Goal: Task Accomplishment & Management: Use online tool/utility

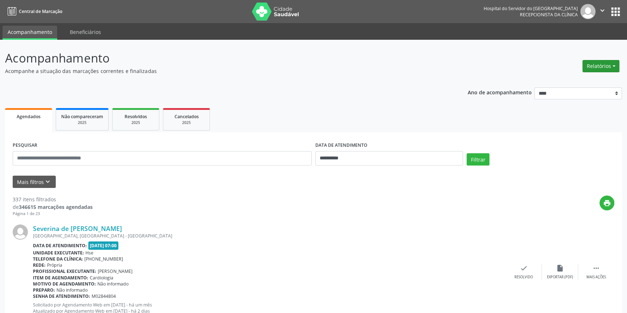
click at [601, 63] on button "Relatórios" at bounding box center [600, 66] width 37 height 12
click at [577, 82] on link "Agendamentos" at bounding box center [581, 81] width 78 height 10
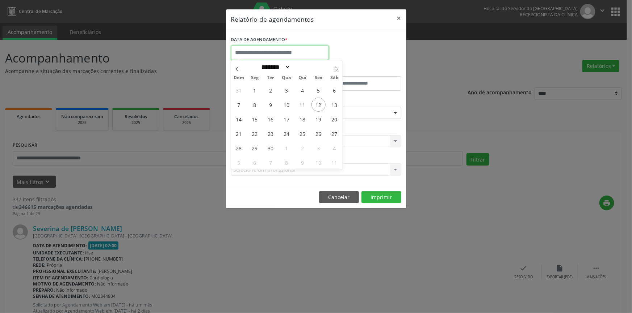
click at [290, 51] on input "text" at bounding box center [280, 53] width 98 height 14
click at [318, 104] on span "12" at bounding box center [318, 105] width 14 height 14
type input "**********"
click at [318, 104] on span "12" at bounding box center [318, 105] width 14 height 14
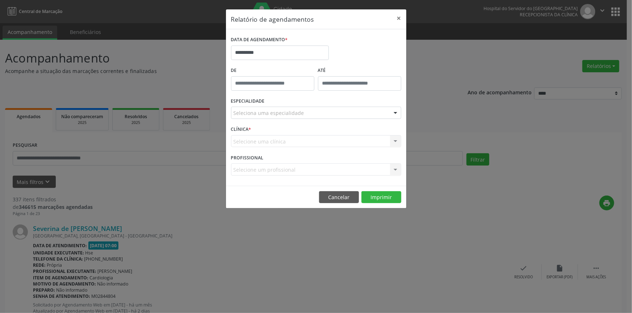
click at [395, 112] on div at bounding box center [395, 113] width 11 height 12
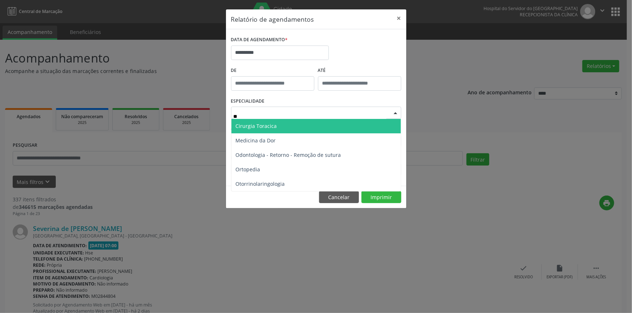
type input "***"
click at [315, 123] on span "Ortopedia" at bounding box center [315, 126] width 169 height 14
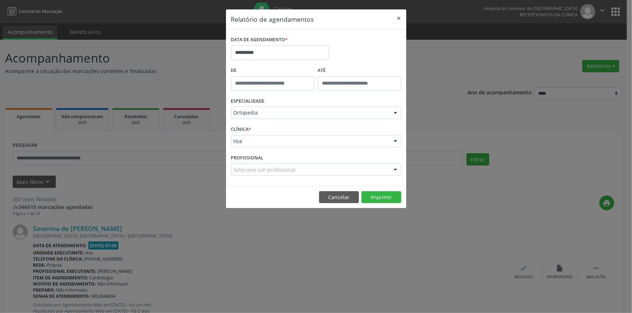
click at [395, 141] on div at bounding box center [395, 142] width 11 height 12
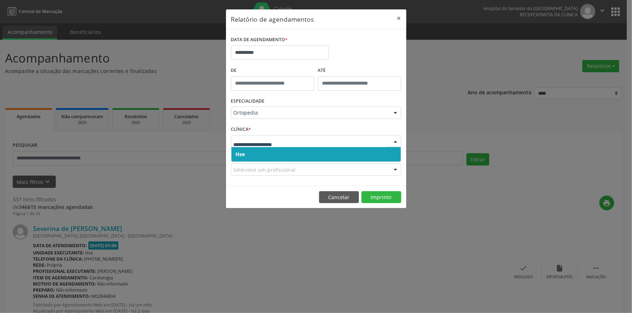
click at [387, 152] on span "Hse" at bounding box center [315, 154] width 169 height 14
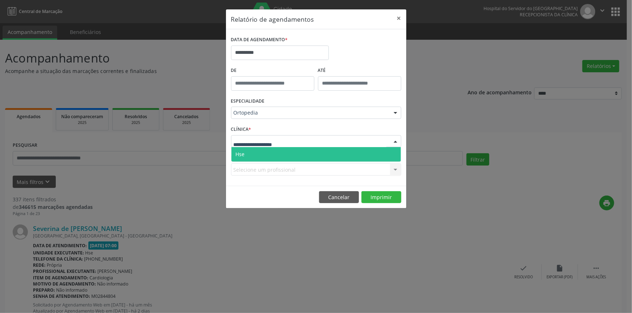
click at [393, 143] on div at bounding box center [395, 142] width 11 height 12
click at [392, 153] on span "Hse" at bounding box center [315, 154] width 169 height 14
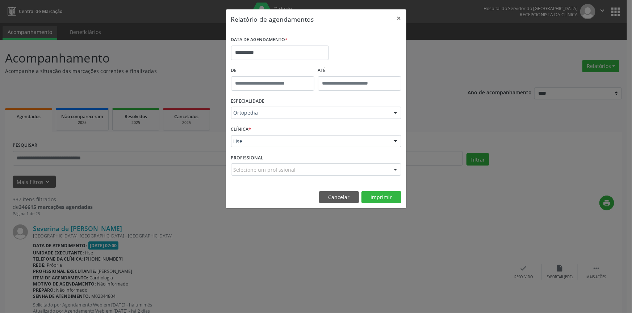
click at [395, 169] on div at bounding box center [395, 170] width 11 height 12
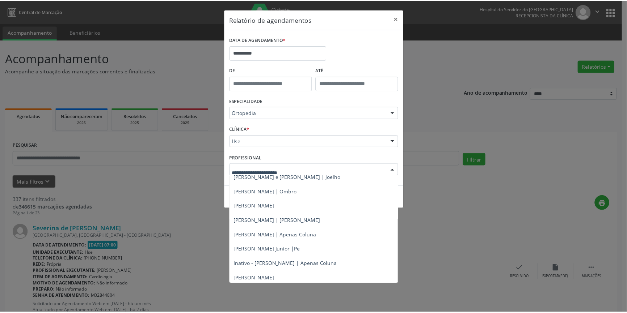
scroll to position [57, 0]
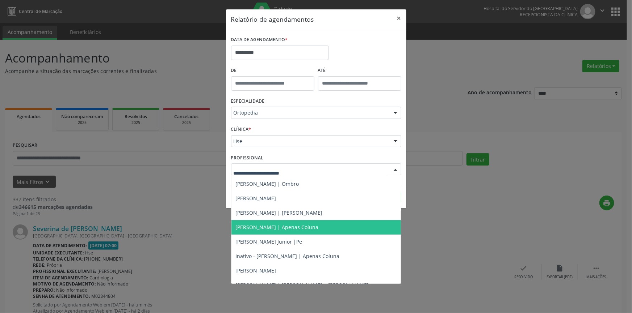
click at [319, 225] on span "[PERSON_NAME] | Apenas Coluna" at bounding box center [277, 227] width 83 height 7
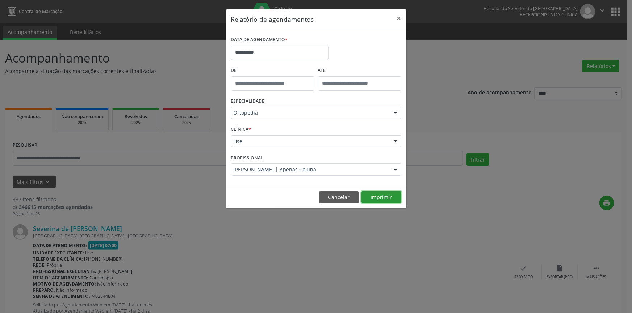
click at [385, 193] on button "Imprimir" at bounding box center [381, 198] width 40 height 12
click at [376, 195] on button "Imprimir" at bounding box center [381, 198] width 40 height 12
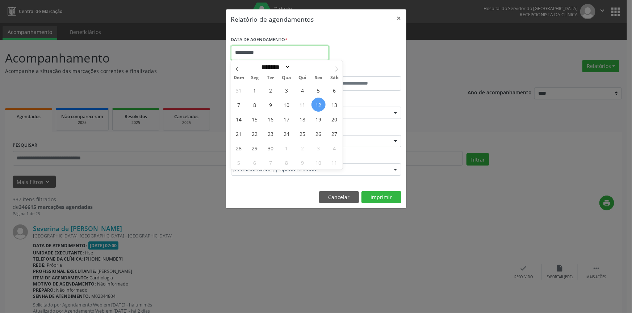
click at [275, 52] on input "**********" at bounding box center [280, 53] width 98 height 14
click at [305, 120] on span "18" at bounding box center [302, 119] width 14 height 14
type input "**********"
click at [305, 120] on span "18" at bounding box center [302, 119] width 14 height 14
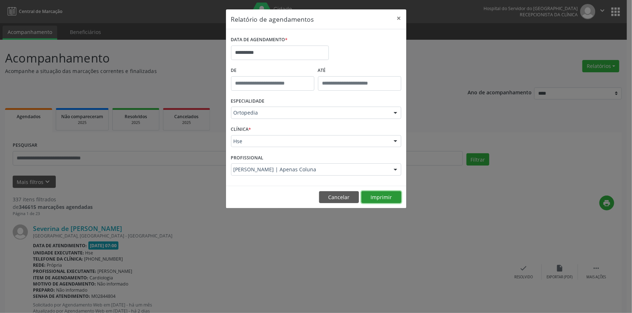
click at [372, 195] on button "Imprimir" at bounding box center [381, 198] width 40 height 12
click at [401, 16] on button "×" at bounding box center [399, 18] width 14 height 18
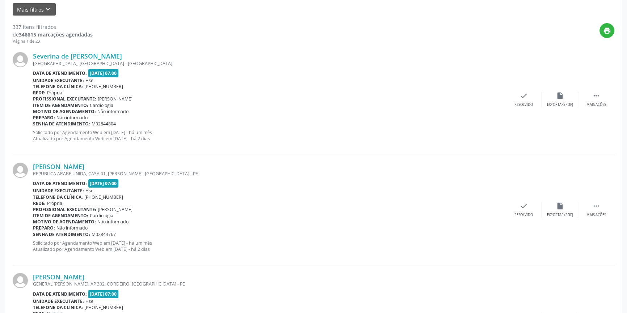
scroll to position [129, 0]
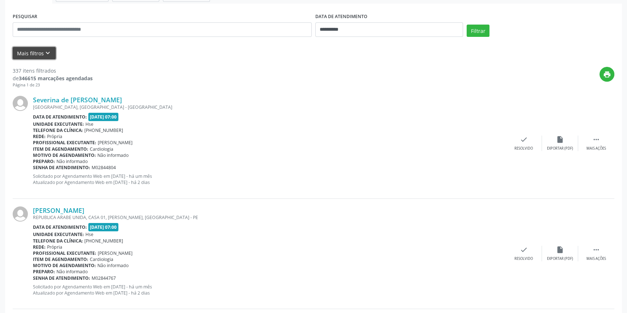
click at [50, 51] on icon "keyboard_arrow_down" at bounding box center [48, 53] width 8 height 8
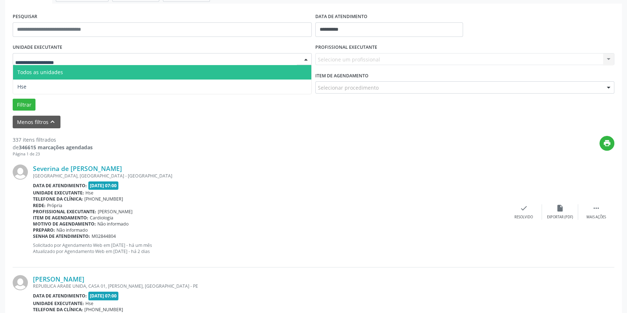
click at [306, 58] on div at bounding box center [305, 60] width 11 height 12
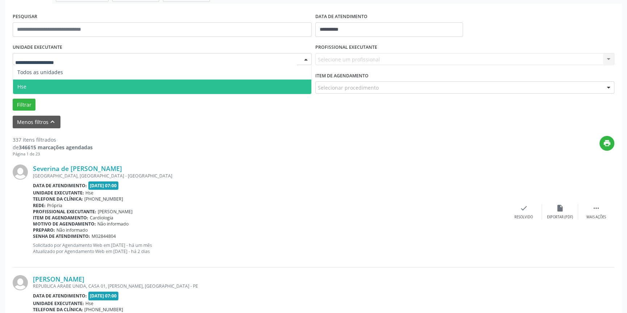
click at [298, 85] on span "Hse" at bounding box center [162, 87] width 298 height 14
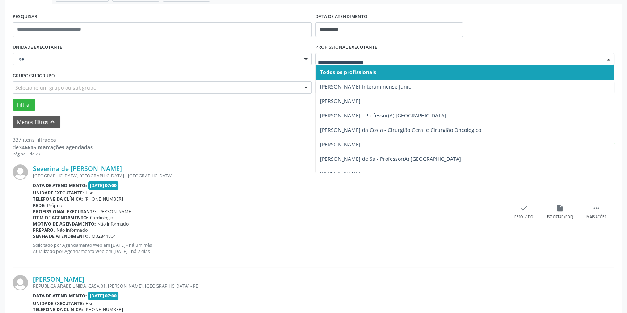
click at [607, 58] on div at bounding box center [608, 60] width 11 height 12
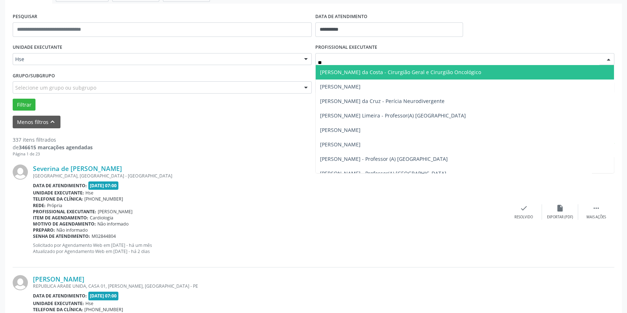
type input "***"
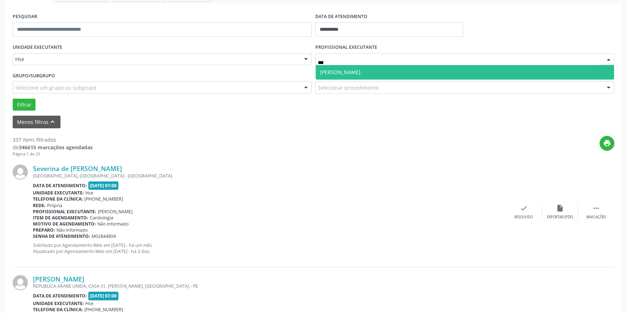
click at [392, 72] on span "[PERSON_NAME]" at bounding box center [465, 72] width 298 height 14
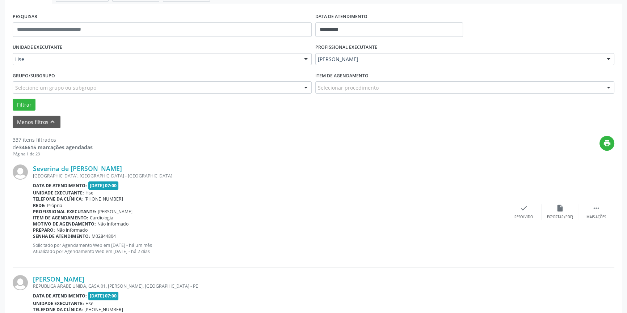
click at [610, 85] on div at bounding box center [608, 88] width 11 height 12
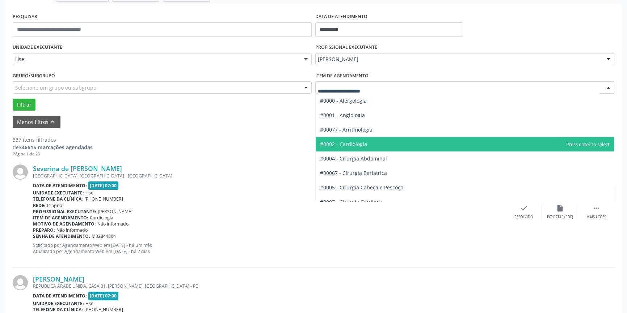
click at [369, 144] on span "#0002 - Cardiologia" at bounding box center [465, 144] width 298 height 14
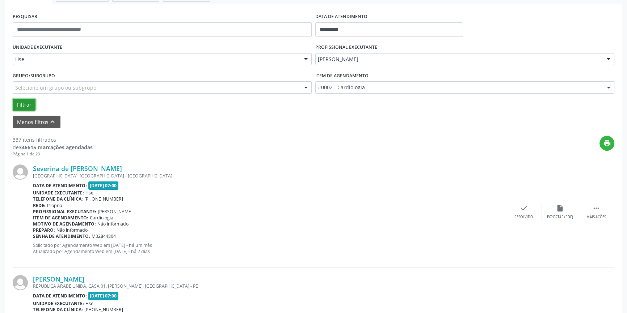
click at [26, 102] on button "Filtrar" at bounding box center [24, 105] width 23 height 12
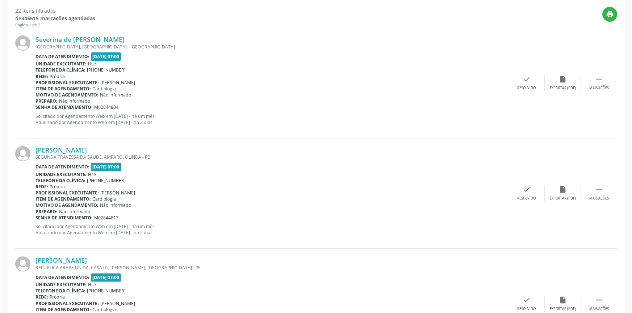
scroll to position [282, 0]
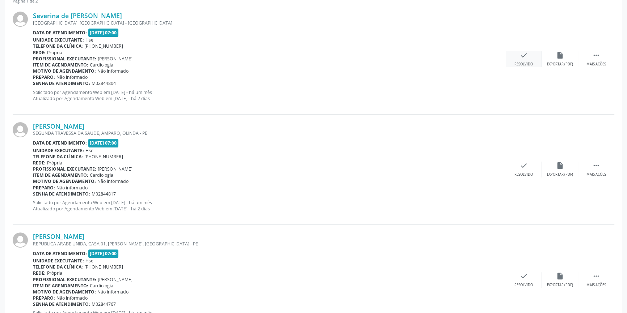
click at [531, 62] on div "Resolvido" at bounding box center [523, 64] width 18 height 5
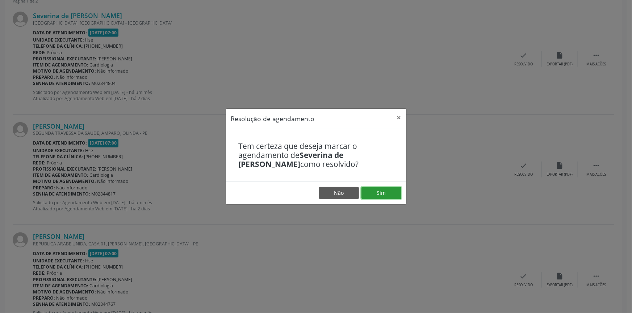
click at [386, 190] on button "Sim" at bounding box center [381, 193] width 40 height 12
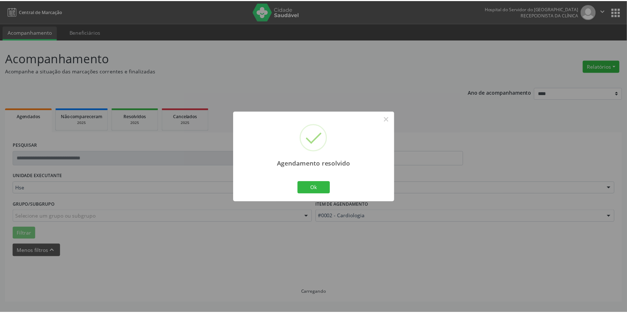
scroll to position [0, 0]
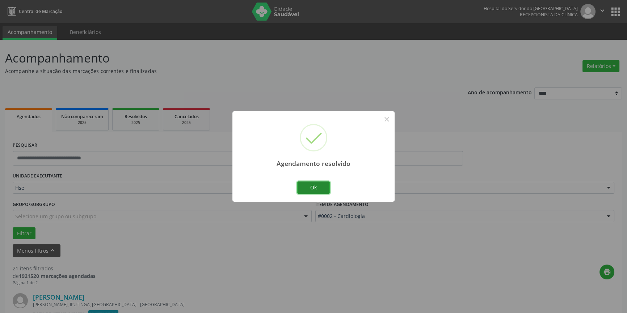
click at [320, 187] on button "Ok" at bounding box center [313, 188] width 33 height 12
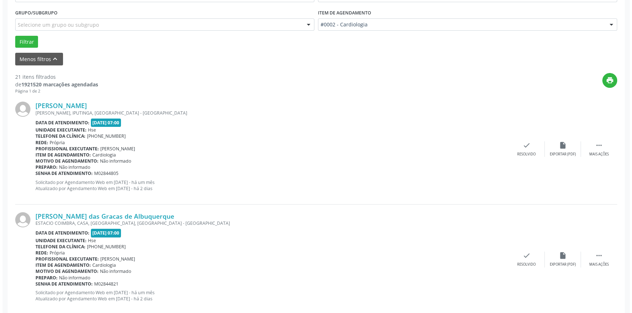
scroll to position [203, 0]
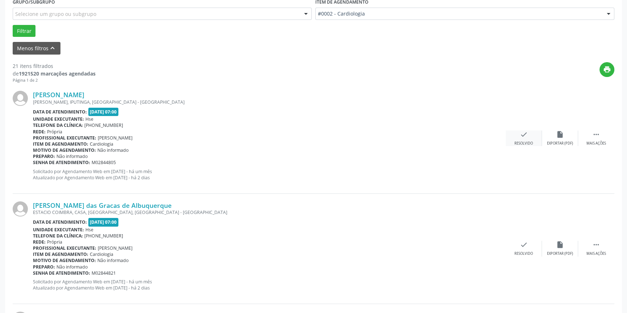
click at [533, 135] on div "check Resolvido" at bounding box center [524, 139] width 36 height 16
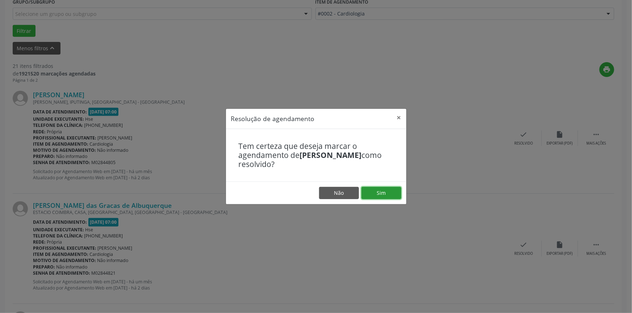
click at [391, 192] on button "Sim" at bounding box center [381, 193] width 40 height 12
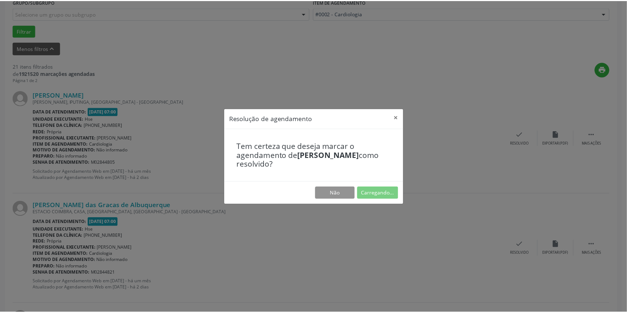
scroll to position [0, 0]
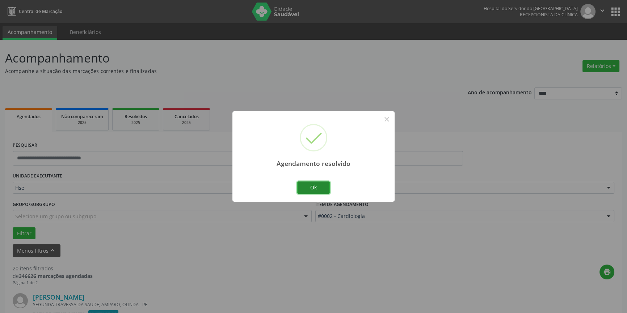
click at [311, 190] on button "Ok" at bounding box center [313, 188] width 33 height 12
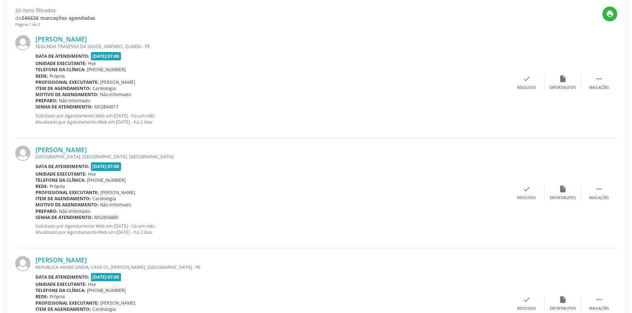
scroll to position [263, 0]
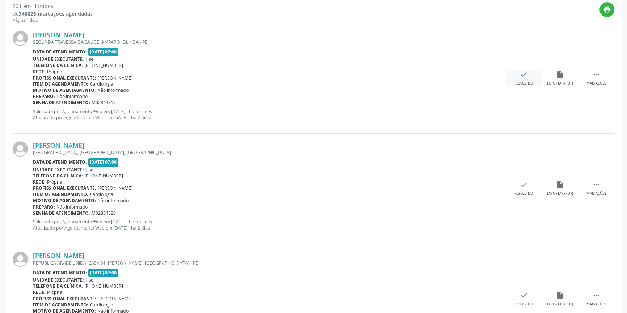
click at [520, 76] on icon "check" at bounding box center [524, 75] width 8 height 8
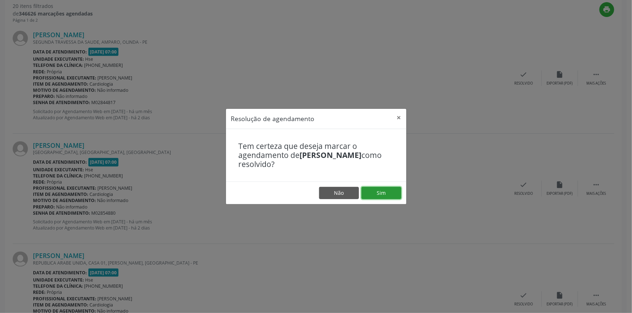
click at [386, 192] on button "Sim" at bounding box center [381, 193] width 40 height 12
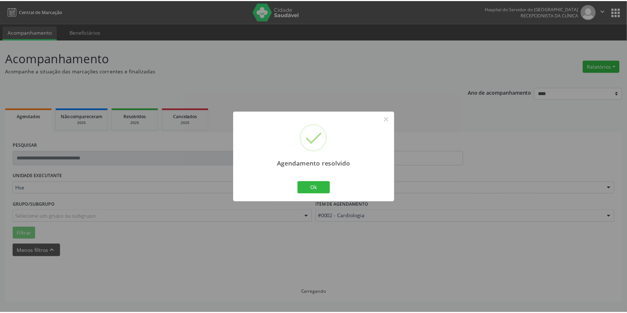
scroll to position [0, 0]
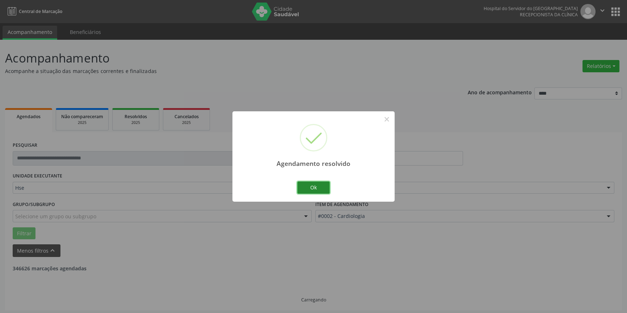
click at [323, 187] on button "Ok" at bounding box center [313, 188] width 33 height 12
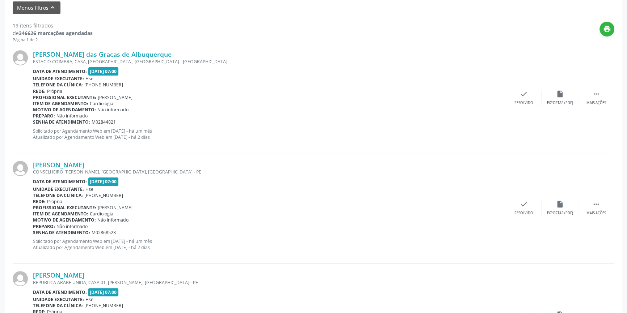
scroll to position [269, 0]
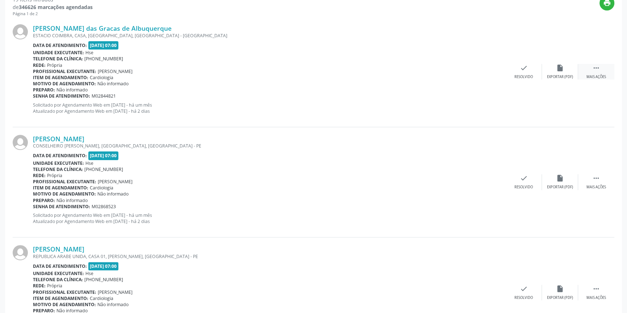
click at [590, 66] on div " Mais ações" at bounding box center [596, 72] width 36 height 16
click at [556, 66] on icon "alarm_off" at bounding box center [560, 68] width 8 height 8
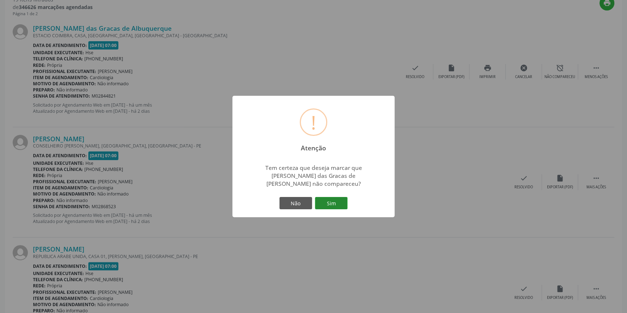
click at [331, 197] on button "Sim" at bounding box center [331, 203] width 33 height 12
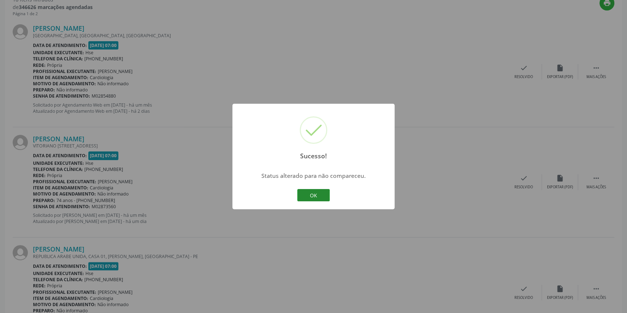
click at [320, 192] on button "OK" at bounding box center [313, 195] width 33 height 12
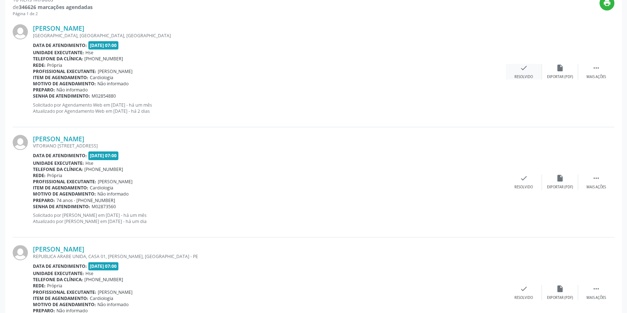
click at [531, 69] on div "check Resolvido" at bounding box center [524, 72] width 36 height 16
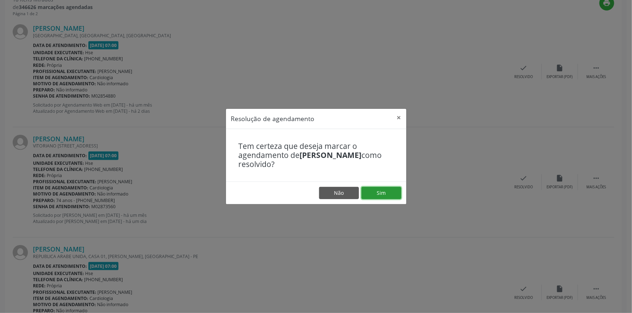
click at [386, 192] on button "Sim" at bounding box center [381, 193] width 40 height 12
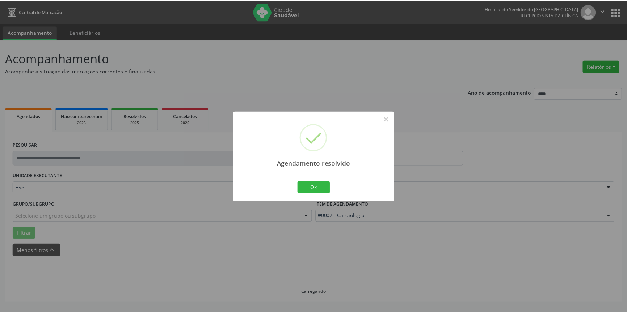
scroll to position [0, 0]
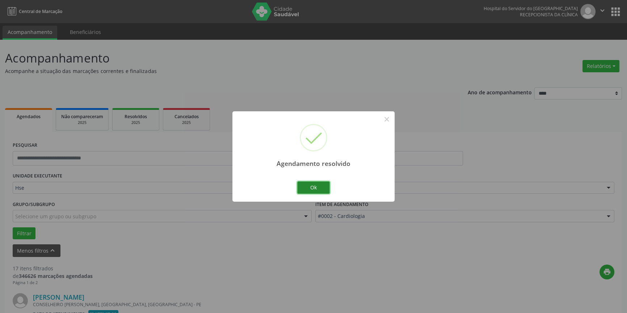
click at [307, 186] on button "Ok" at bounding box center [313, 188] width 33 height 12
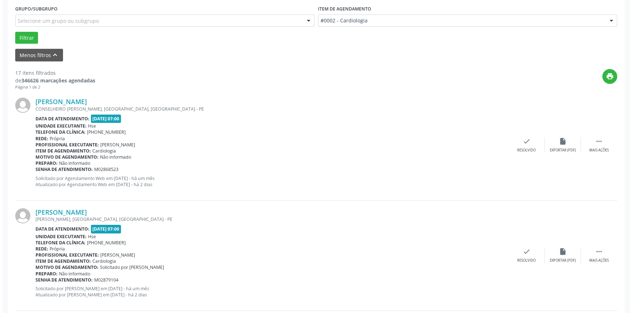
scroll to position [241, 0]
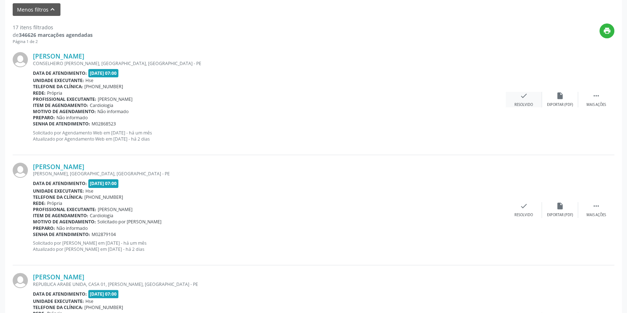
click at [530, 99] on div "check Resolvido" at bounding box center [524, 100] width 36 height 16
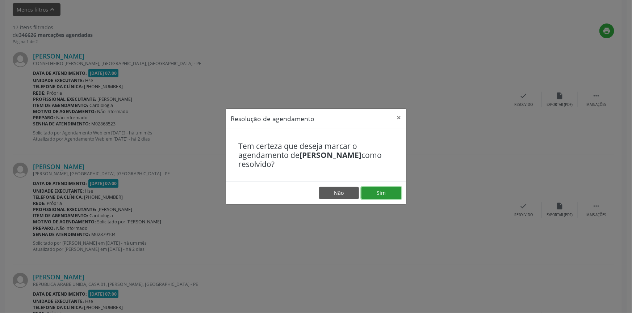
click at [388, 192] on button "Sim" at bounding box center [381, 193] width 40 height 12
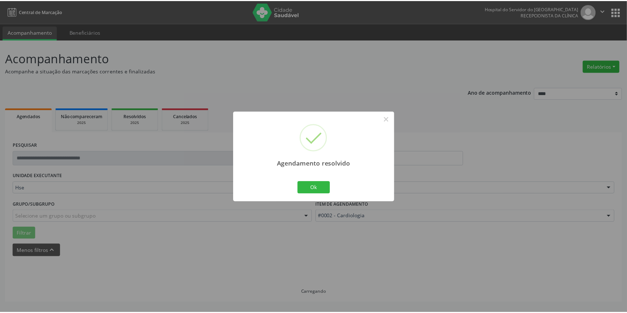
scroll to position [0, 0]
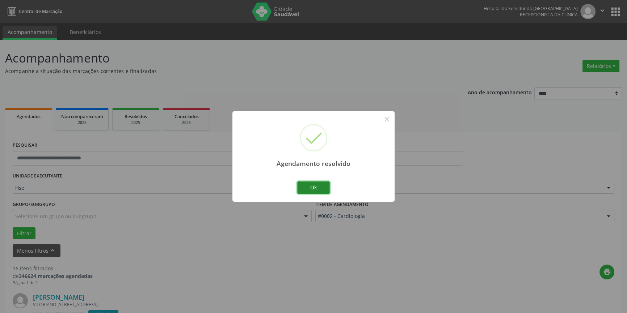
click at [324, 186] on button "Ok" at bounding box center [313, 188] width 33 height 12
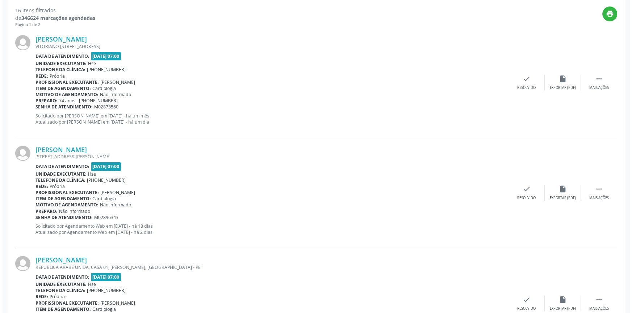
scroll to position [285, 0]
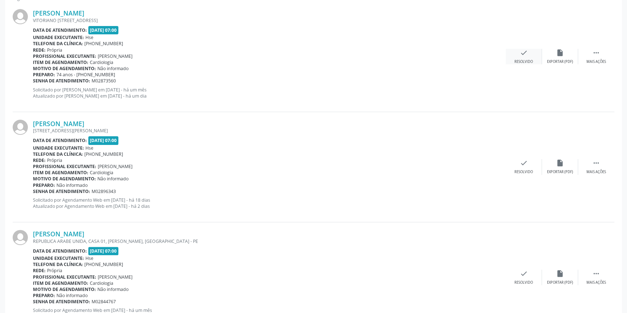
click at [532, 54] on div "check Resolvido" at bounding box center [524, 57] width 36 height 16
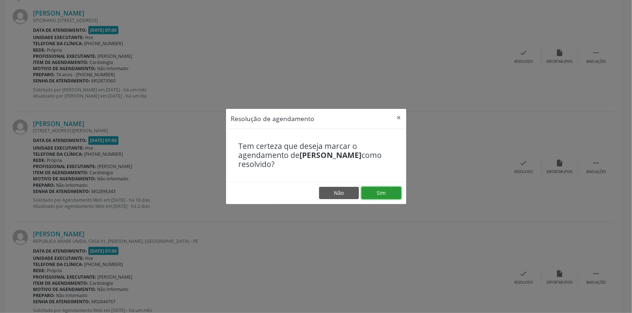
click at [384, 189] on button "Sim" at bounding box center [381, 193] width 40 height 12
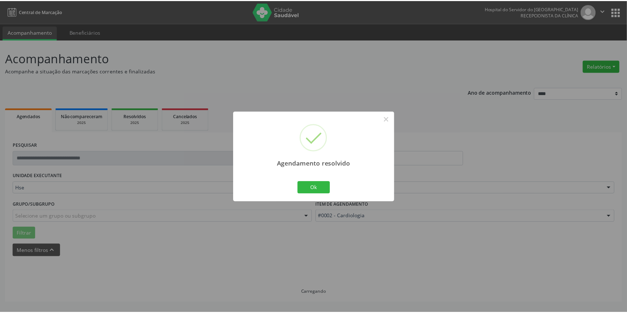
scroll to position [0, 0]
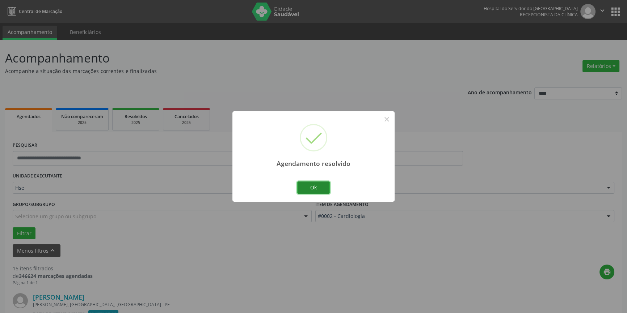
click at [318, 184] on button "Ok" at bounding box center [313, 188] width 33 height 12
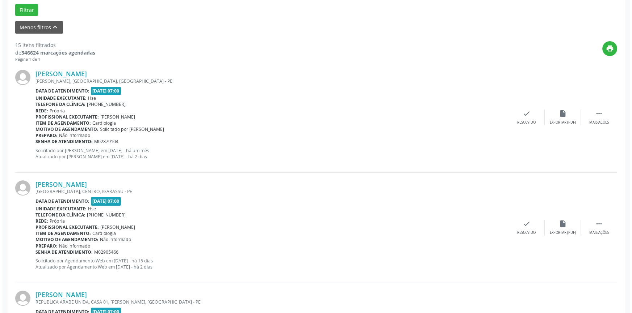
scroll to position [247, 0]
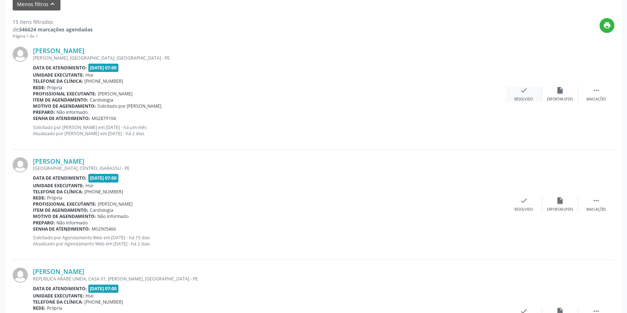
click at [528, 89] on div "check Resolvido" at bounding box center [524, 95] width 36 height 16
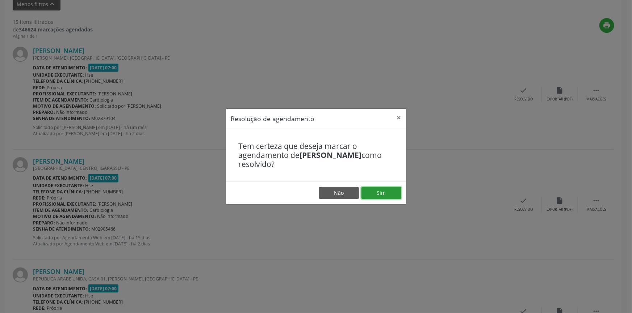
click at [391, 193] on button "Sim" at bounding box center [381, 193] width 40 height 12
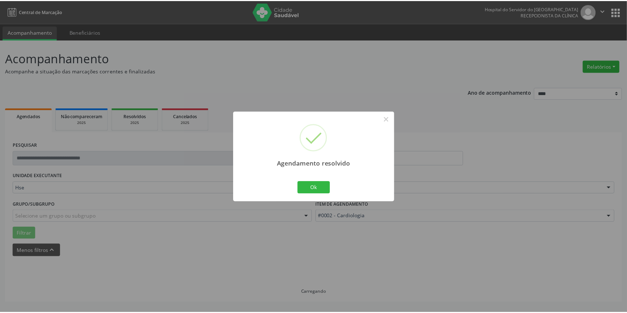
scroll to position [0, 0]
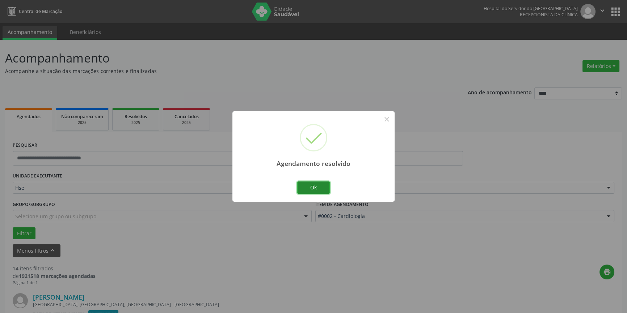
click at [316, 186] on button "Ok" at bounding box center [313, 188] width 33 height 12
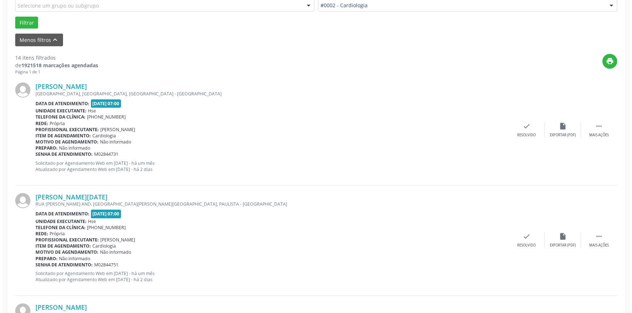
scroll to position [219, 0]
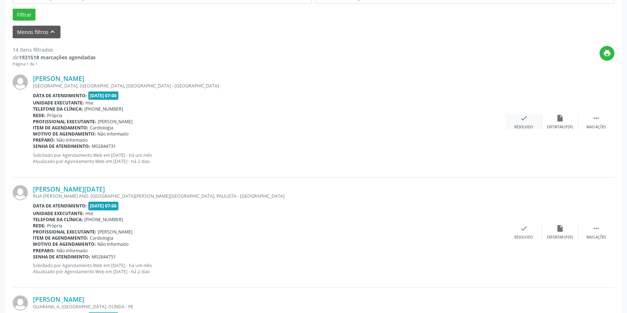
click at [525, 118] on icon "check" at bounding box center [524, 118] width 8 height 8
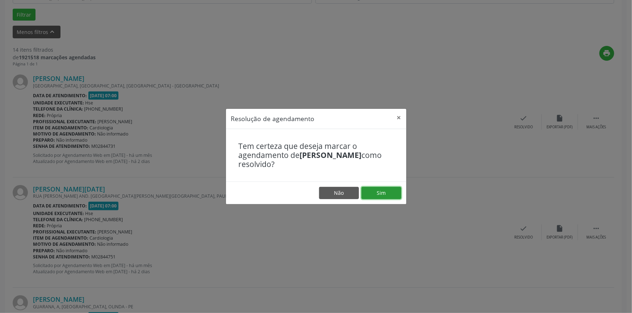
click at [384, 191] on button "Sim" at bounding box center [381, 193] width 40 height 12
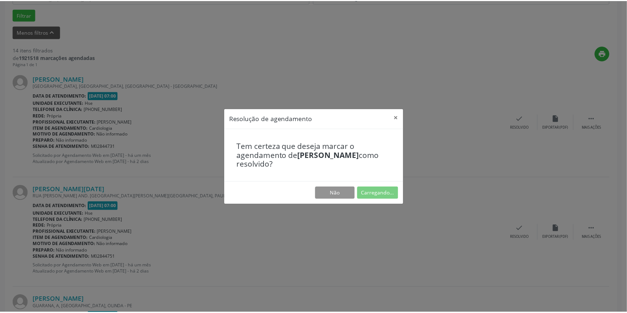
scroll to position [0, 0]
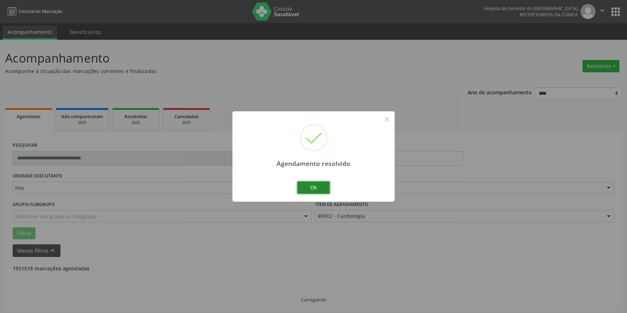
click at [315, 189] on button "Ok" at bounding box center [313, 188] width 33 height 12
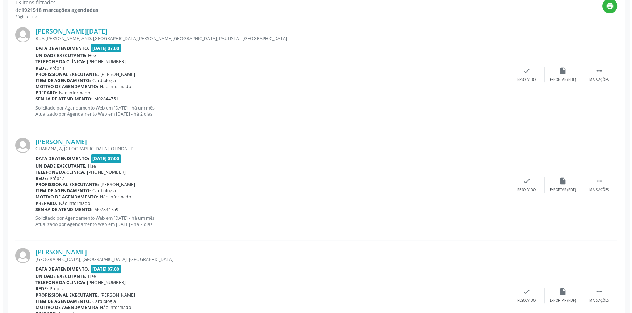
scroll to position [270, 0]
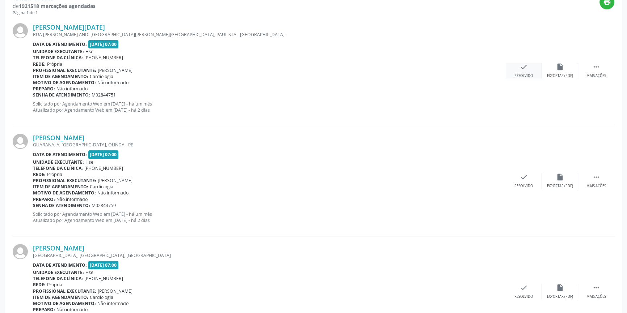
click at [525, 70] on icon "check" at bounding box center [524, 67] width 8 height 8
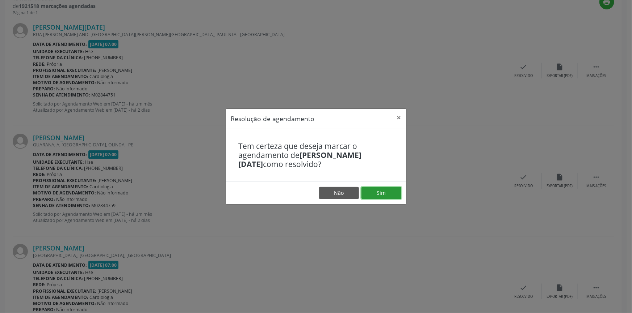
click at [387, 194] on button "Sim" at bounding box center [381, 193] width 40 height 12
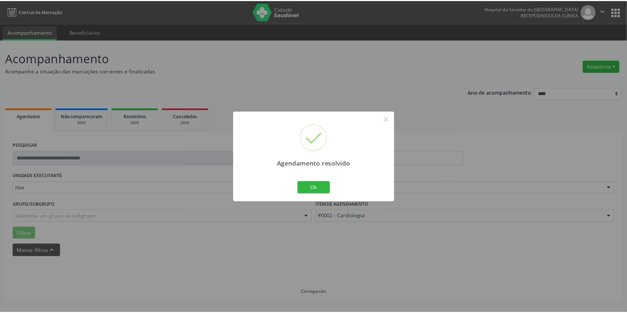
scroll to position [0, 0]
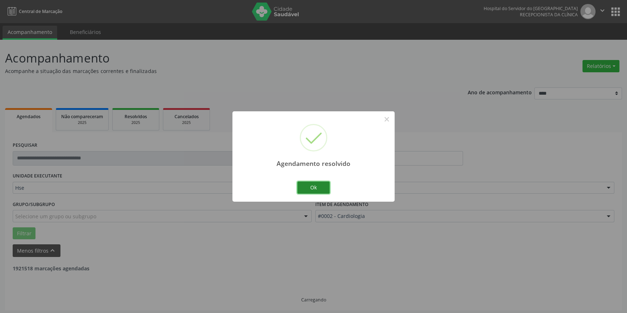
click at [316, 185] on button "Ok" at bounding box center [313, 188] width 33 height 12
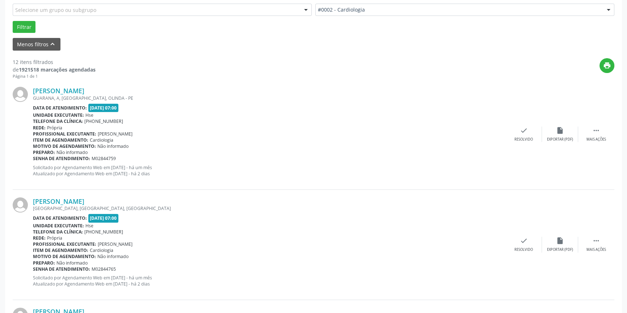
scroll to position [205, 0]
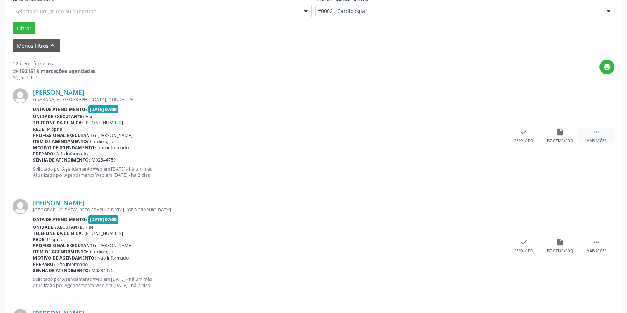
click at [597, 131] on icon "" at bounding box center [596, 132] width 8 height 8
click at [567, 134] on div "alarm_off Não compareceu" at bounding box center [560, 136] width 36 height 16
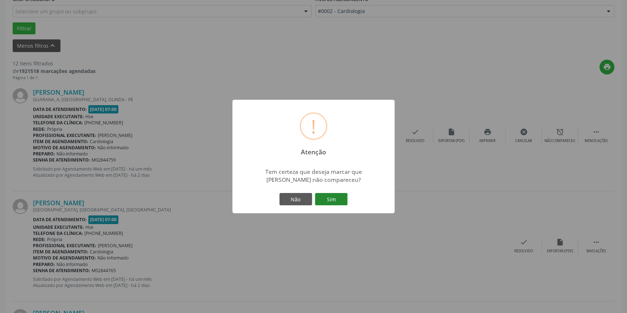
click at [330, 194] on button "Sim" at bounding box center [331, 199] width 33 height 12
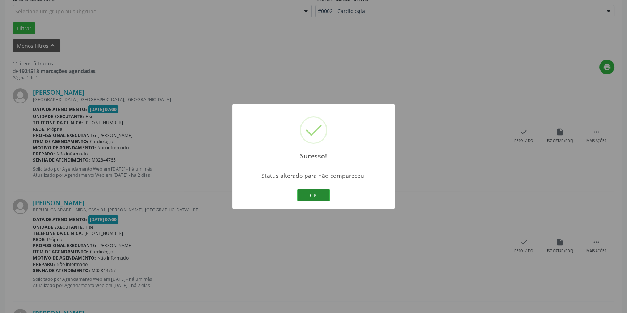
click at [318, 195] on button "OK" at bounding box center [313, 195] width 33 height 12
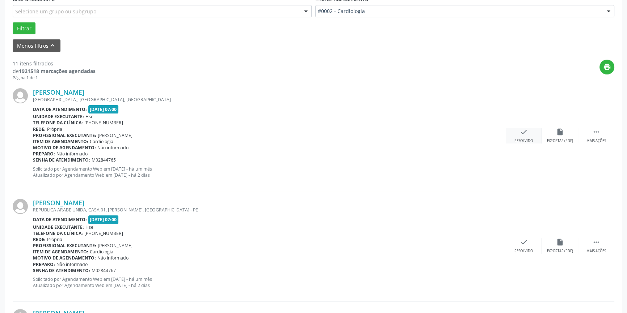
click at [525, 132] on icon "check" at bounding box center [524, 132] width 8 height 8
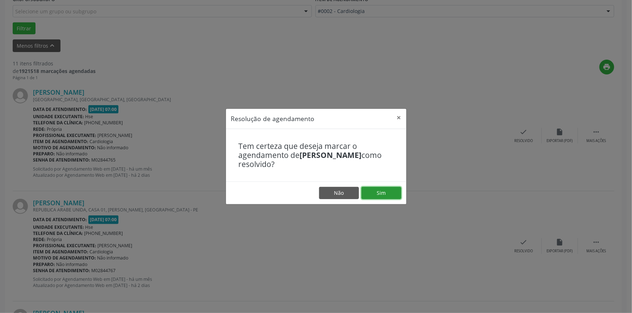
click at [390, 189] on button "Sim" at bounding box center [381, 193] width 40 height 12
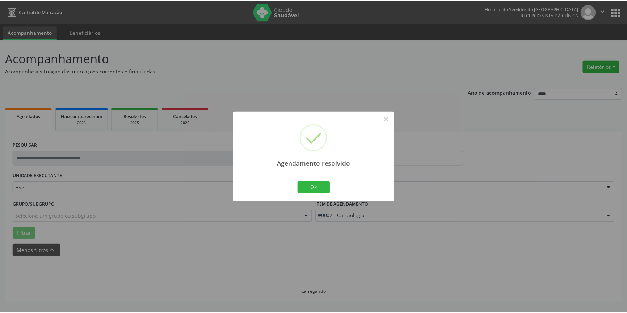
scroll to position [0, 0]
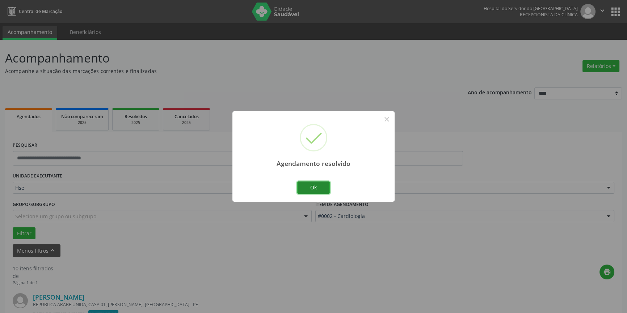
click at [315, 186] on button "Ok" at bounding box center [313, 188] width 33 height 12
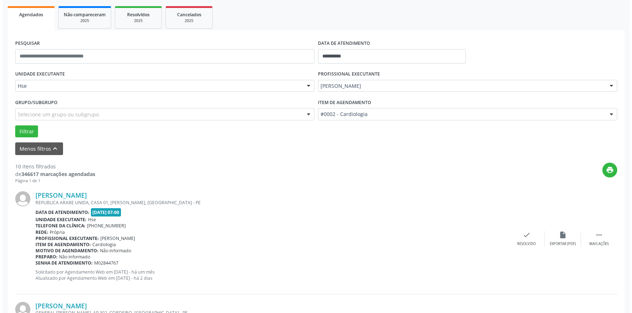
scroll to position [115, 0]
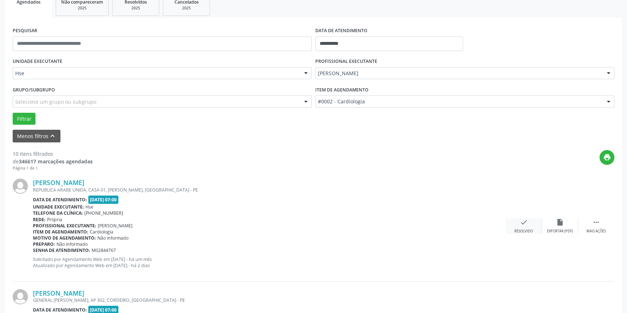
click at [525, 222] on icon "check" at bounding box center [524, 223] width 8 height 8
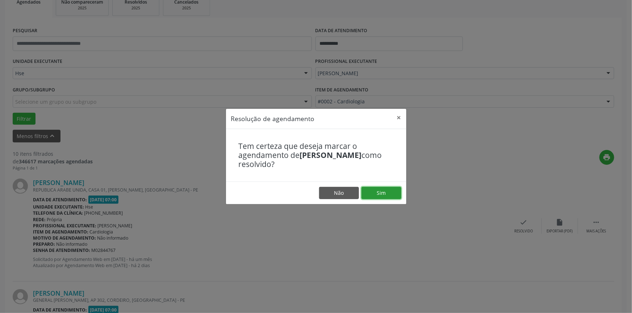
click at [388, 191] on button "Sim" at bounding box center [381, 193] width 40 height 12
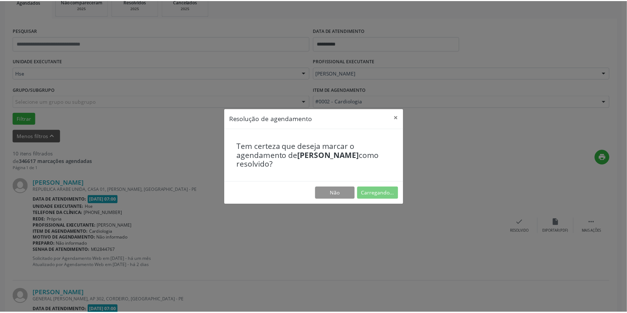
scroll to position [0, 0]
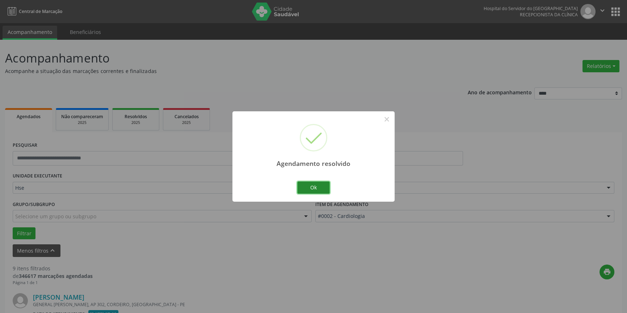
click at [311, 187] on button "Ok" at bounding box center [313, 188] width 33 height 12
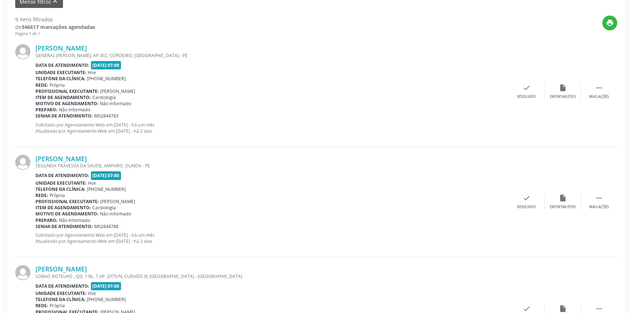
scroll to position [271, 0]
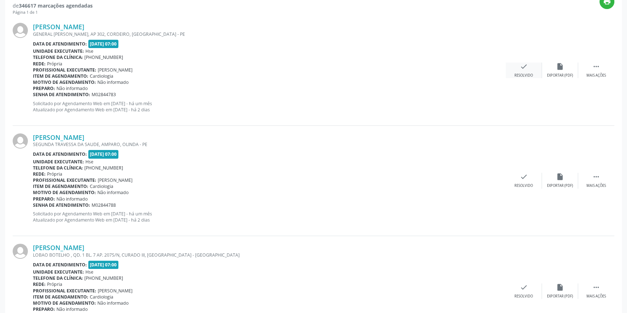
click at [521, 69] on icon "check" at bounding box center [524, 67] width 8 height 8
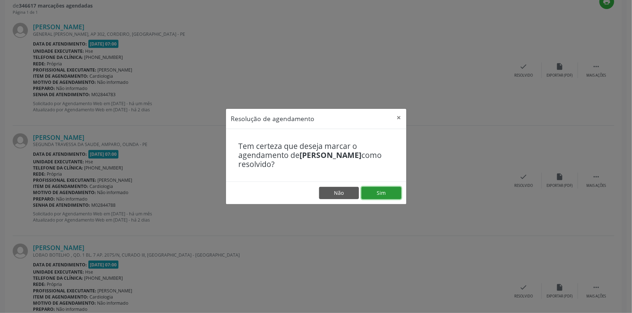
click at [387, 188] on button "Sim" at bounding box center [381, 193] width 40 height 12
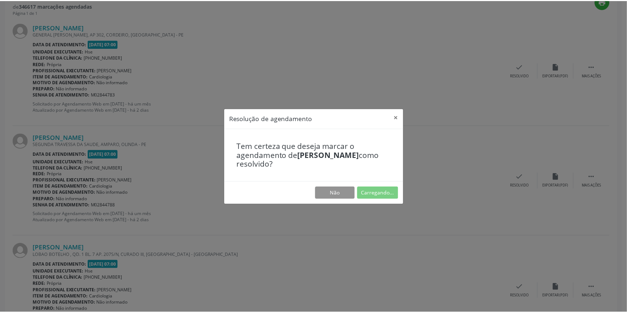
scroll to position [0, 0]
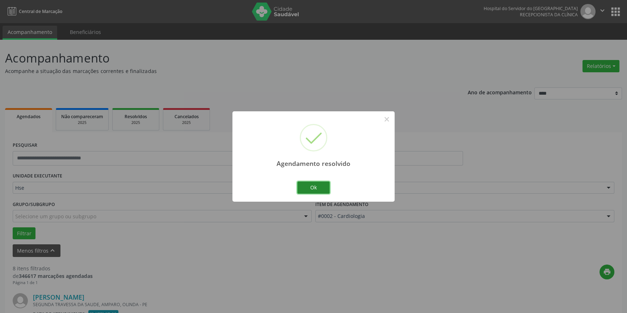
click at [320, 186] on button "Ok" at bounding box center [313, 188] width 33 height 12
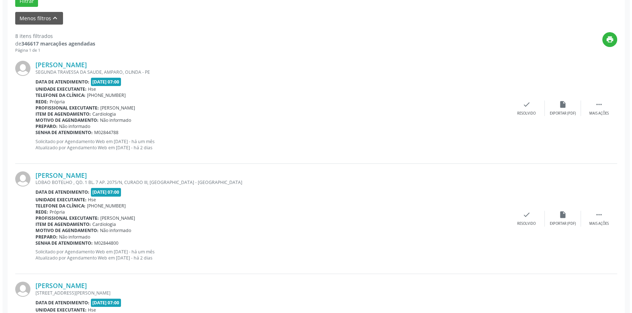
scroll to position [245, 0]
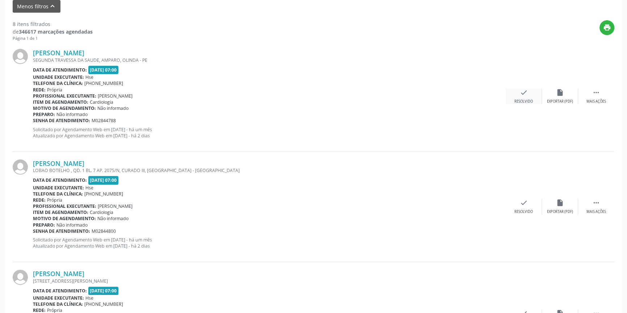
click at [533, 96] on div "check Resolvido" at bounding box center [524, 97] width 36 height 16
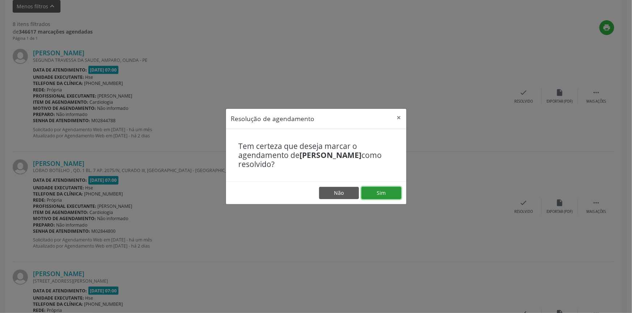
click at [382, 189] on button "Sim" at bounding box center [381, 193] width 40 height 12
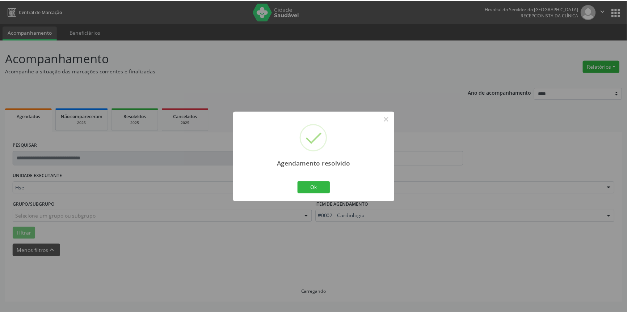
scroll to position [0, 0]
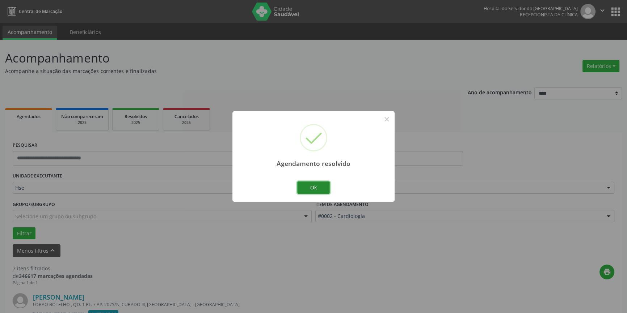
click at [321, 186] on button "Ok" at bounding box center [313, 188] width 33 height 12
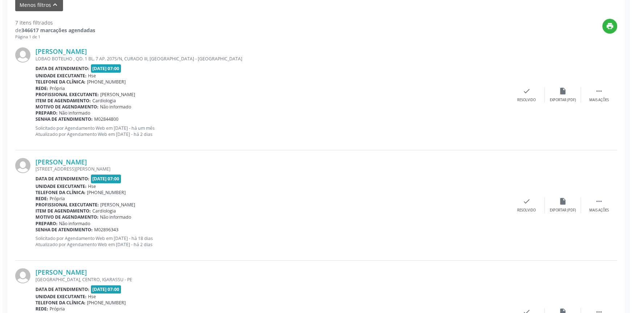
scroll to position [251, 0]
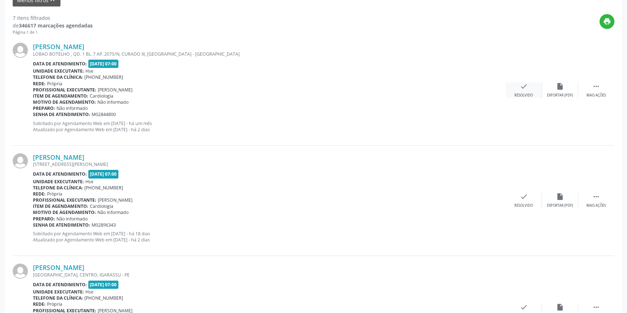
click at [527, 92] on div "check Resolvido" at bounding box center [524, 91] width 36 height 16
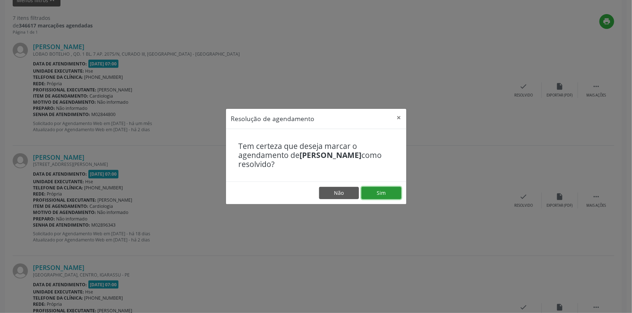
click at [381, 194] on button "Sim" at bounding box center [381, 193] width 40 height 12
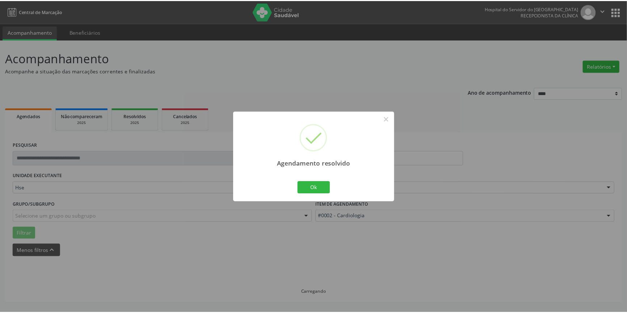
scroll to position [0, 0]
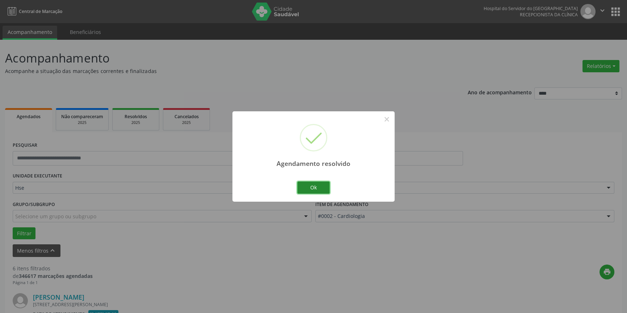
click at [315, 188] on button "Ok" at bounding box center [313, 188] width 33 height 12
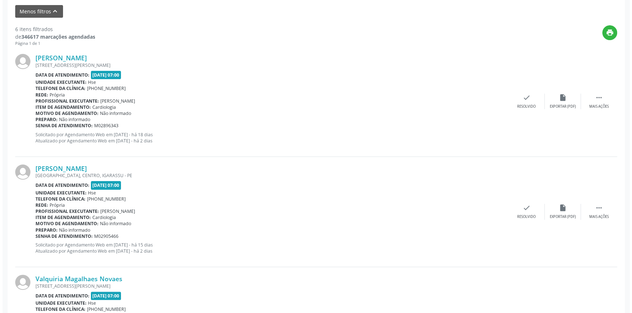
scroll to position [257, 0]
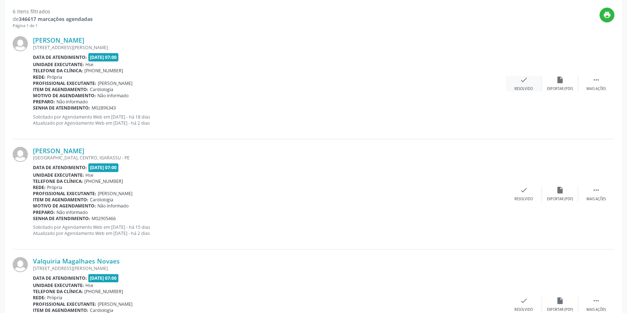
click at [533, 86] on div "check Resolvido" at bounding box center [524, 84] width 36 height 16
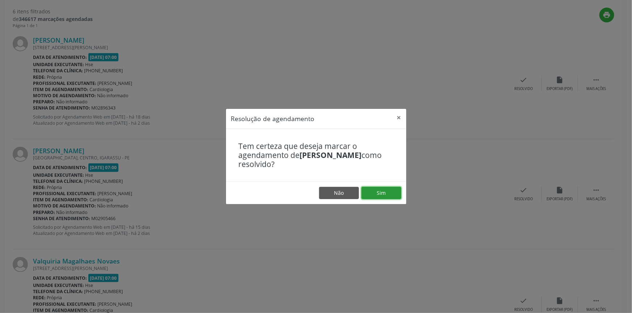
click at [382, 189] on button "Sim" at bounding box center [381, 193] width 40 height 12
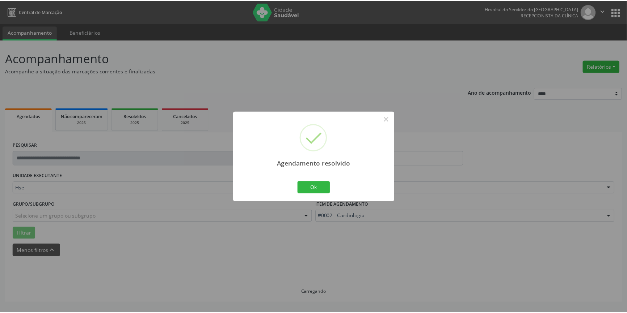
scroll to position [0, 0]
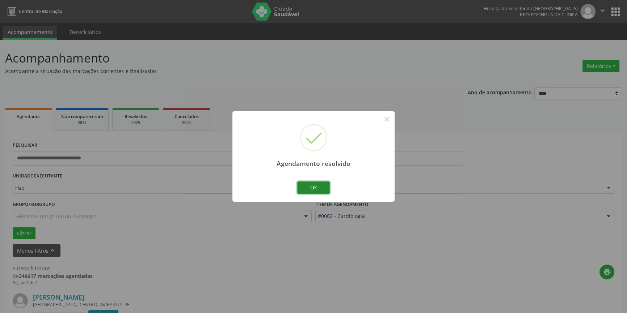
click at [316, 183] on button "Ok" at bounding box center [313, 188] width 33 height 12
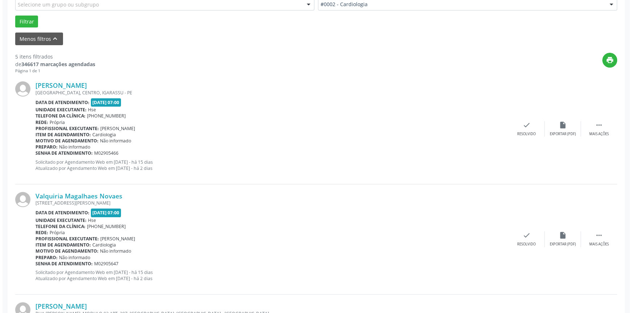
scroll to position [222, 0]
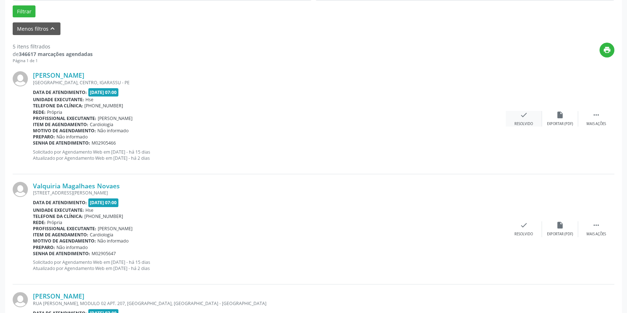
click at [525, 120] on div "check Resolvido" at bounding box center [524, 119] width 36 height 16
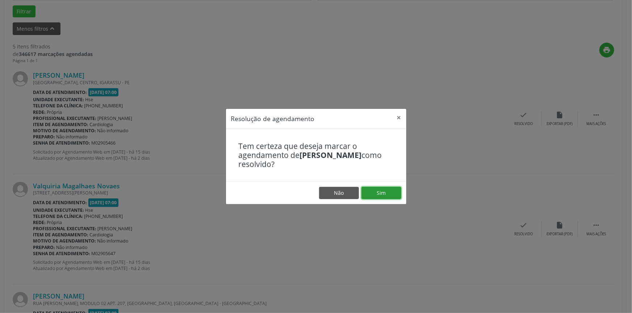
click at [390, 192] on button "Sim" at bounding box center [381, 193] width 40 height 12
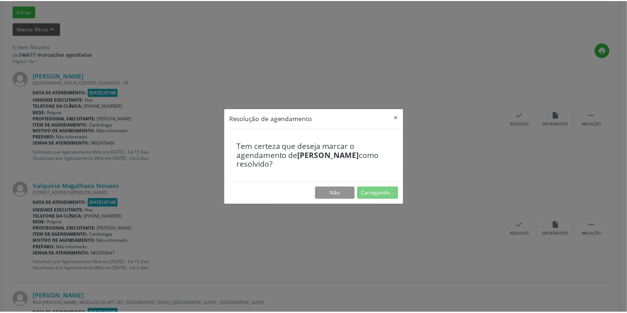
scroll to position [0, 0]
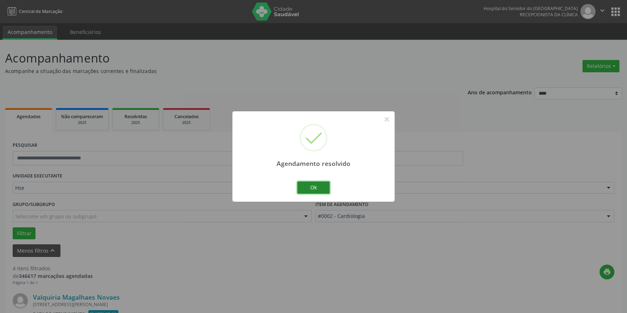
click at [308, 184] on button "Ok" at bounding box center [313, 188] width 33 height 12
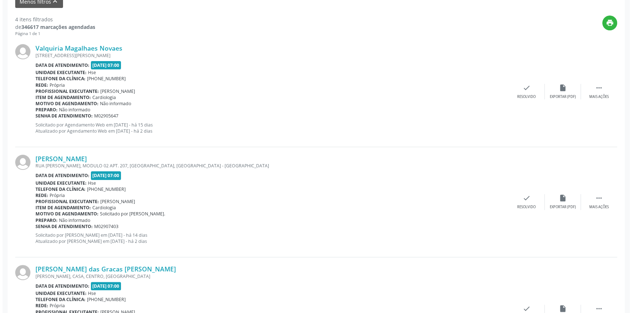
scroll to position [262, 0]
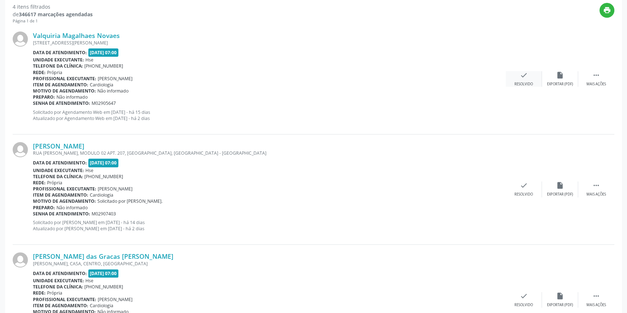
click at [518, 80] on div "check Resolvido" at bounding box center [524, 79] width 36 height 16
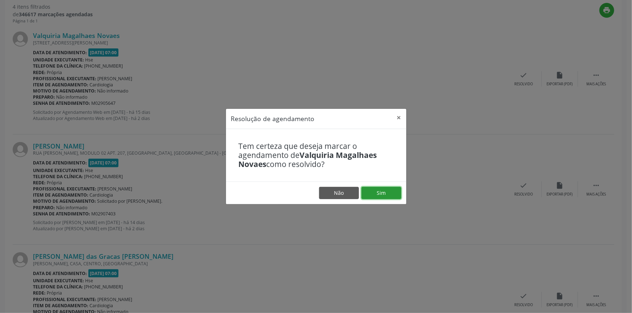
click at [383, 190] on button "Sim" at bounding box center [381, 193] width 40 height 12
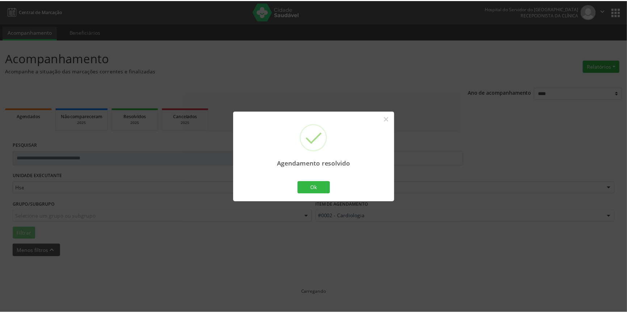
scroll to position [0, 0]
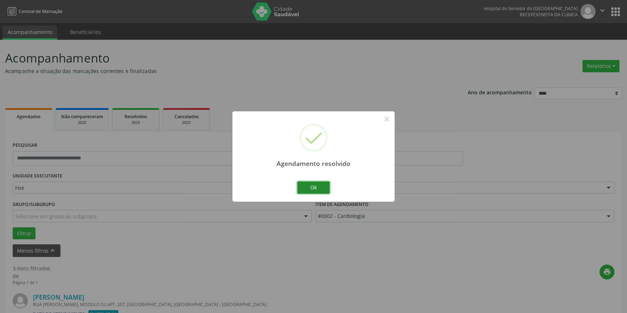
click at [326, 184] on button "Ok" at bounding box center [313, 188] width 33 height 12
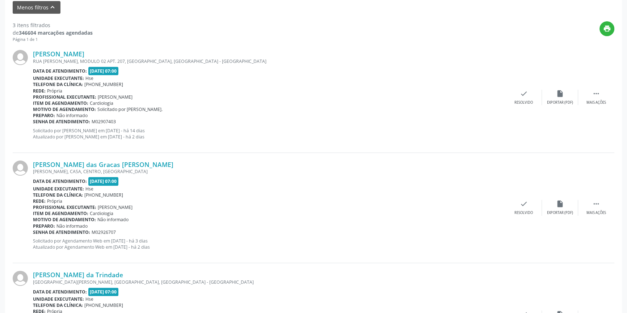
scroll to position [245, 0]
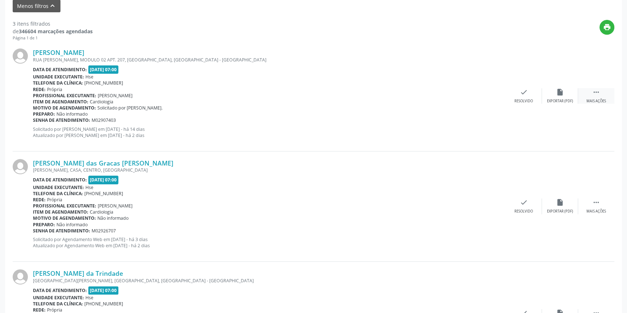
click at [592, 96] on div " Mais ações" at bounding box center [596, 96] width 36 height 16
click at [559, 96] on div "alarm_off Não compareceu" at bounding box center [560, 96] width 36 height 16
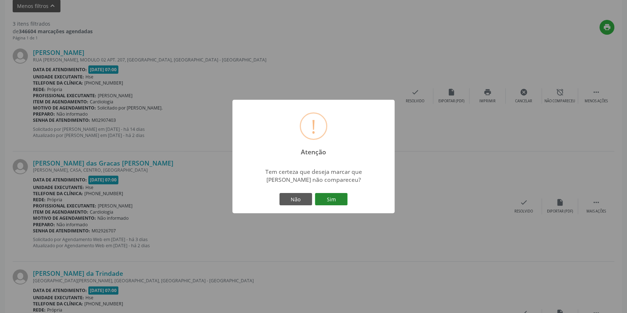
click at [331, 198] on button "Sim" at bounding box center [331, 199] width 33 height 12
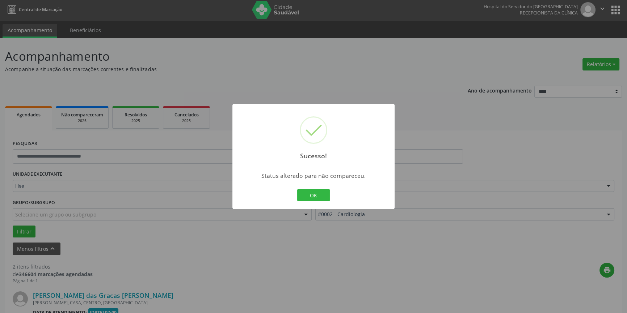
scroll to position [205, 0]
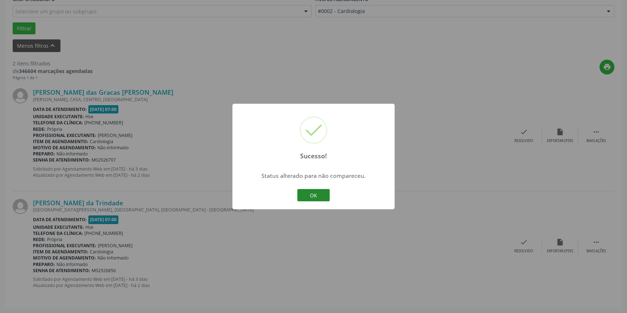
click at [317, 192] on button "OK" at bounding box center [313, 195] width 33 height 12
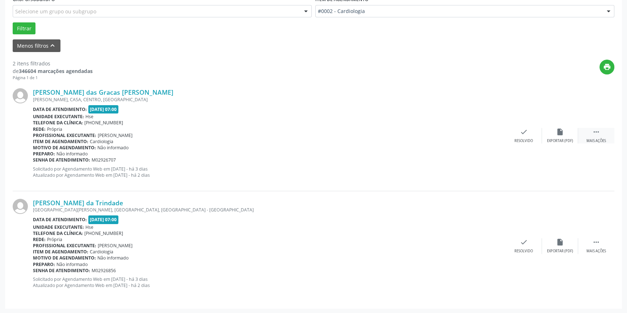
click at [600, 132] on div " Mais ações" at bounding box center [596, 136] width 36 height 16
click at [561, 134] on icon "alarm_off" at bounding box center [560, 132] width 8 height 8
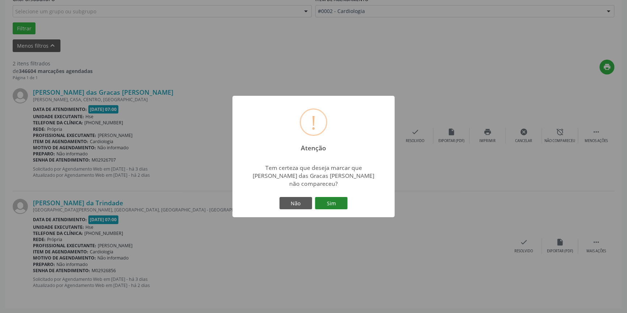
click at [332, 197] on button "Sim" at bounding box center [331, 203] width 33 height 12
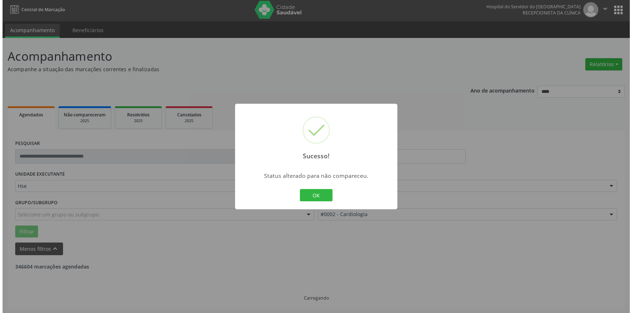
scroll to position [95, 0]
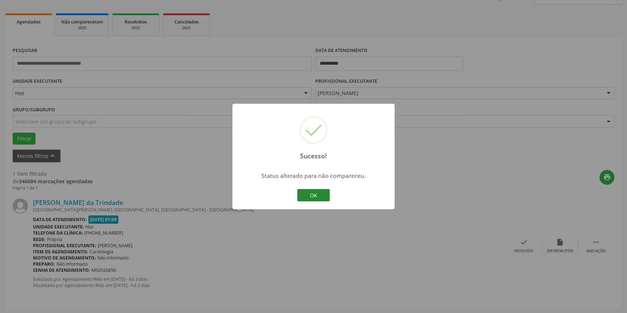
click at [315, 192] on button "OK" at bounding box center [313, 195] width 33 height 12
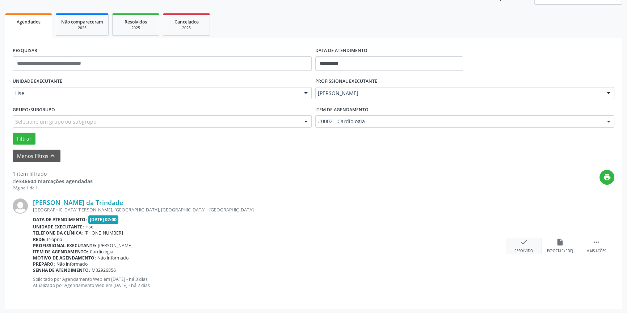
click at [520, 243] on icon "check" at bounding box center [524, 243] width 8 height 8
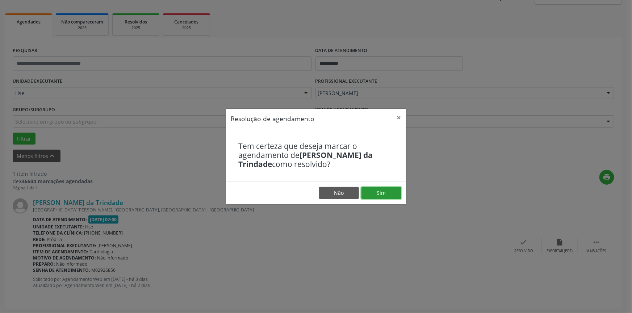
click at [392, 192] on button "Sim" at bounding box center [381, 193] width 40 height 12
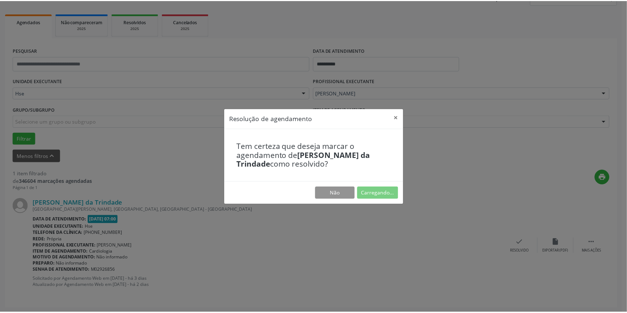
scroll to position [0, 0]
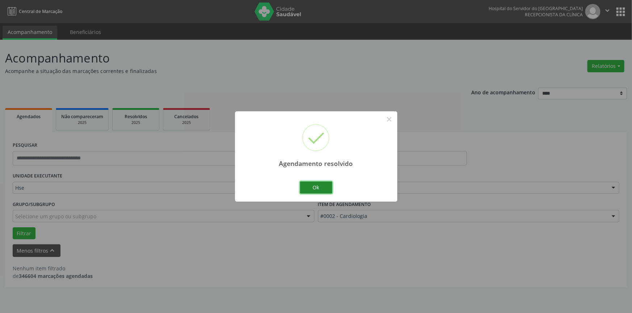
click at [318, 186] on button "Ok" at bounding box center [316, 188] width 33 height 12
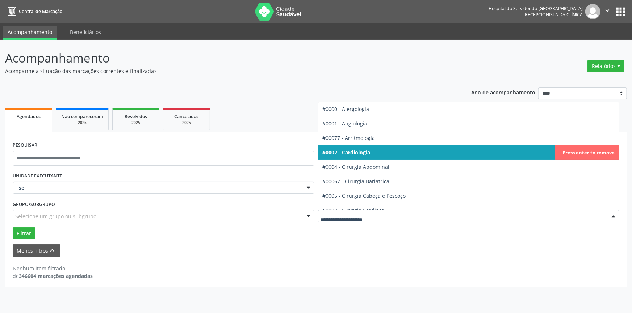
click at [615, 216] on div at bounding box center [613, 217] width 11 height 12
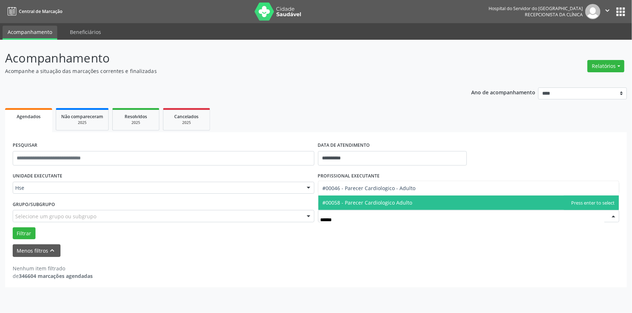
type input "*******"
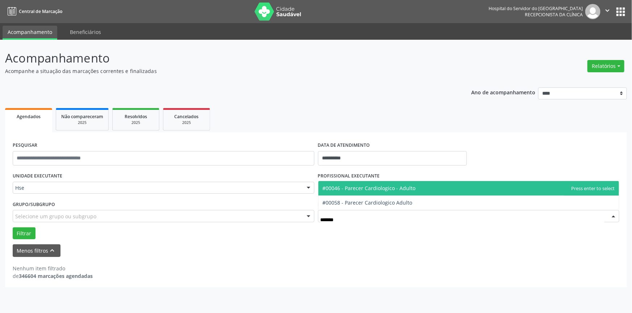
click at [424, 185] on span "#00046 - Parecer Cardiologico - Adulto" at bounding box center [468, 188] width 301 height 14
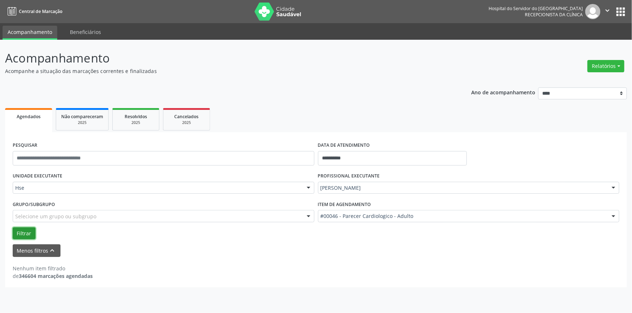
click at [25, 230] on button "Filtrar" at bounding box center [24, 234] width 23 height 12
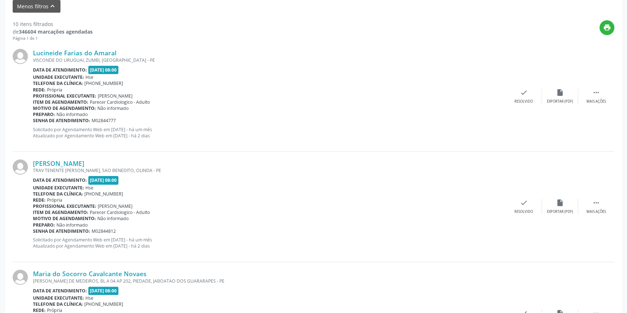
scroll to position [251, 0]
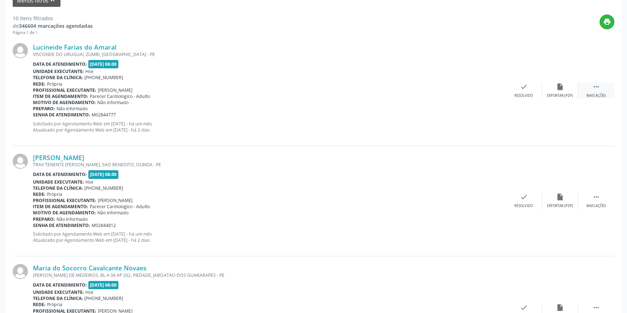
click at [583, 84] on div " Mais ações" at bounding box center [596, 91] width 36 height 16
click at [568, 90] on div "alarm_off Não compareceu" at bounding box center [560, 91] width 36 height 16
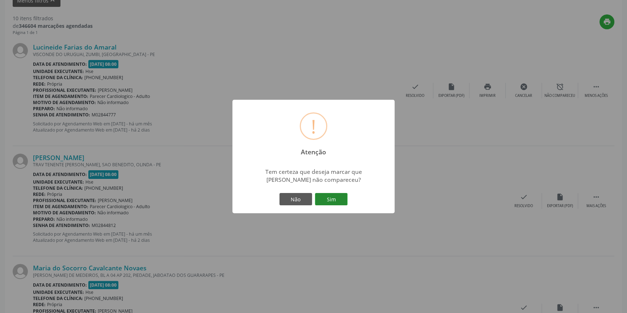
click at [342, 198] on button "Sim" at bounding box center [331, 199] width 33 height 12
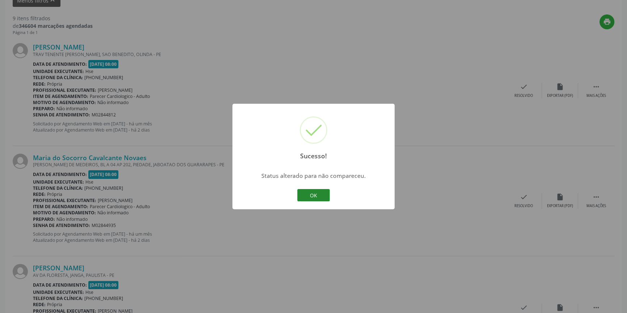
click at [311, 195] on button "OK" at bounding box center [313, 195] width 33 height 12
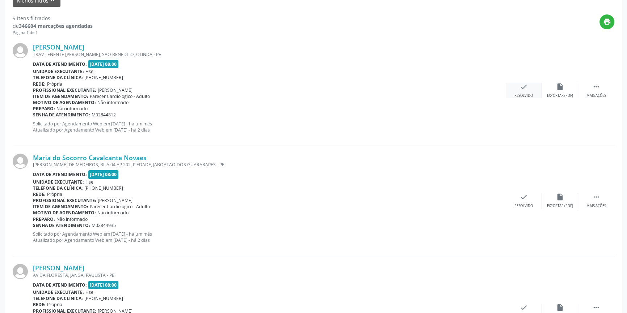
click at [522, 87] on icon "check" at bounding box center [524, 87] width 8 height 8
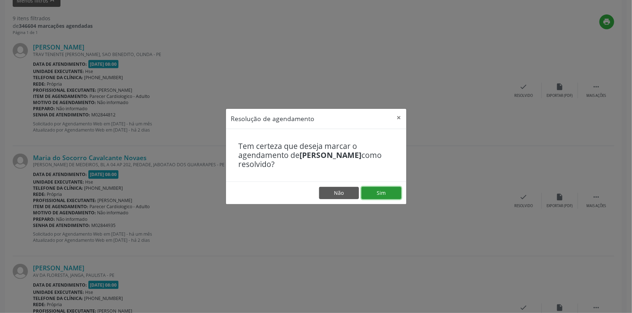
click at [390, 193] on button "Sim" at bounding box center [381, 193] width 40 height 12
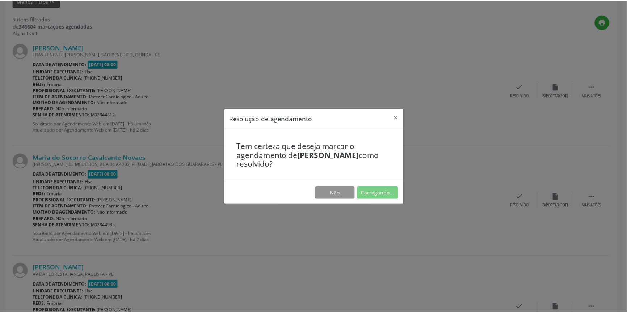
scroll to position [0, 0]
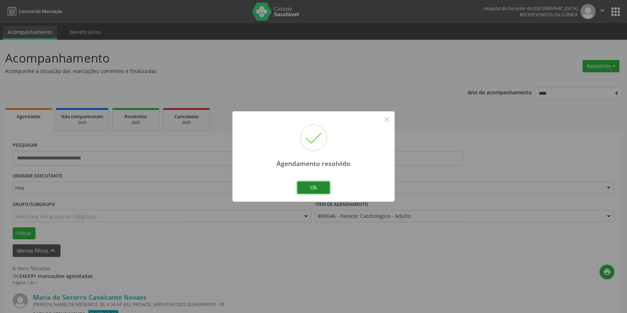
click at [321, 188] on button "Ok" at bounding box center [313, 188] width 33 height 12
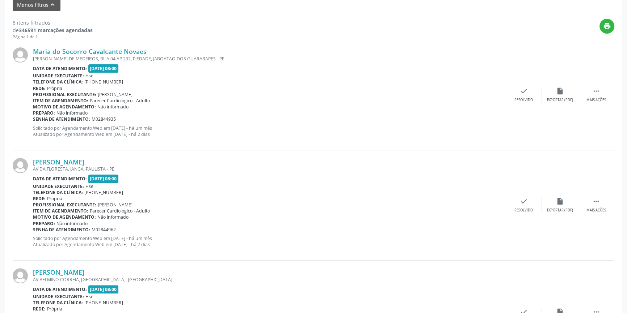
scroll to position [248, 0]
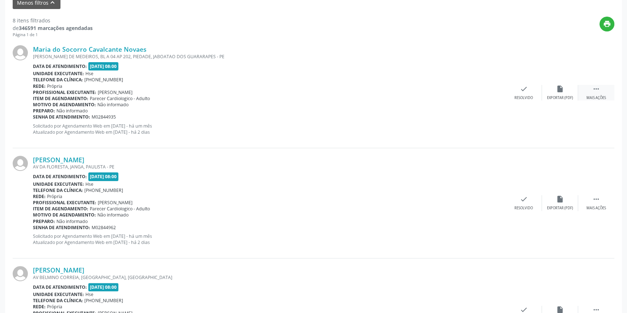
click at [605, 93] on div " Mais ações" at bounding box center [596, 93] width 36 height 16
click at [561, 85] on icon "alarm_off" at bounding box center [560, 89] width 8 height 8
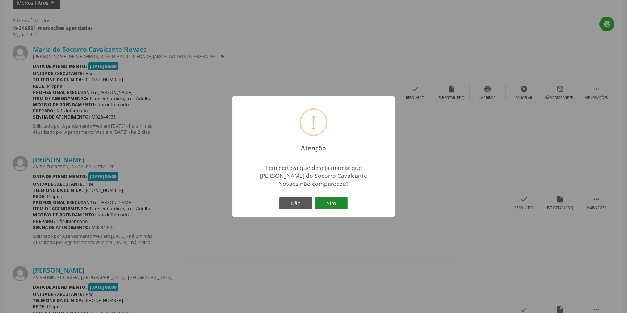
click at [329, 199] on button "Sim" at bounding box center [331, 203] width 33 height 12
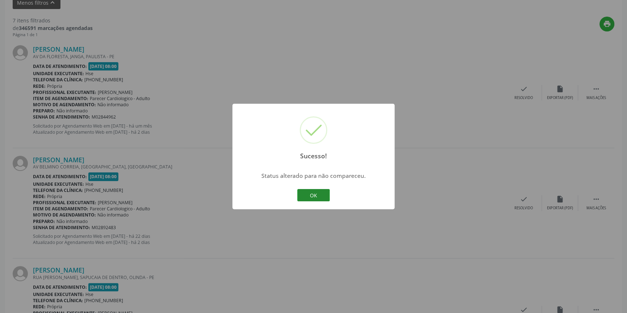
click at [318, 194] on button "OK" at bounding box center [313, 195] width 33 height 12
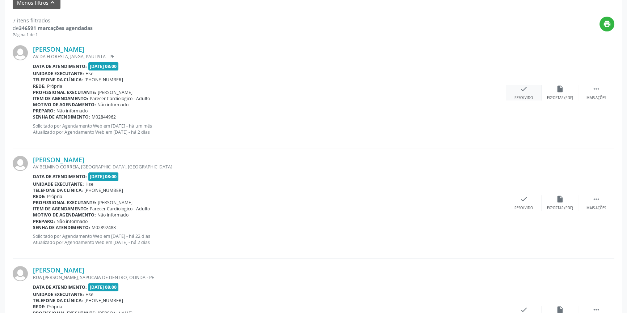
click at [532, 89] on div "check Resolvido" at bounding box center [524, 93] width 36 height 16
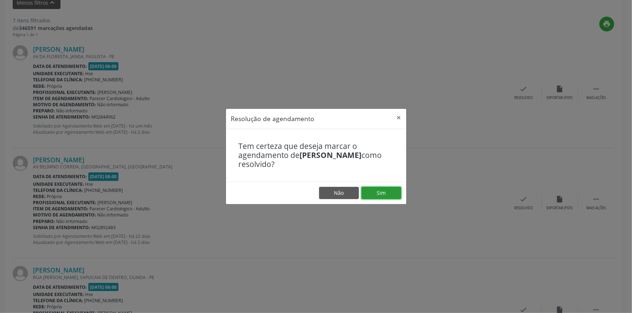
click at [388, 191] on button "Sim" at bounding box center [381, 193] width 40 height 12
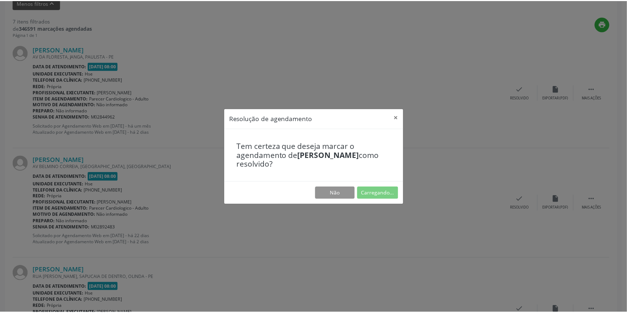
scroll to position [0, 0]
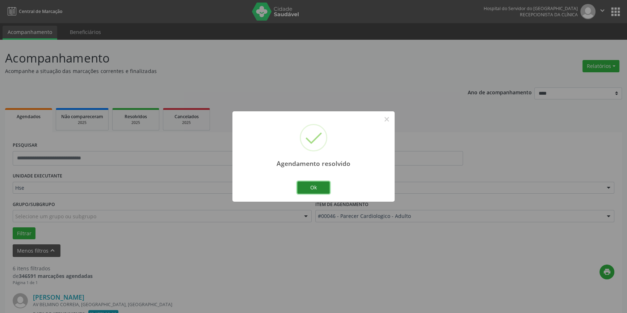
click at [324, 188] on button "Ok" at bounding box center [313, 188] width 33 height 12
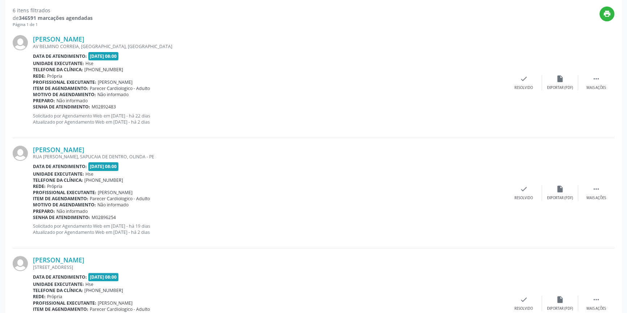
scroll to position [262, 0]
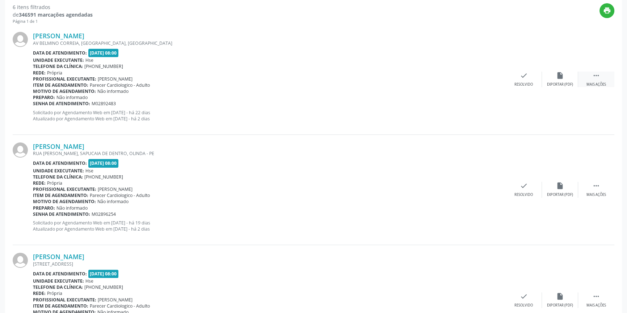
click at [594, 74] on icon "" at bounding box center [596, 76] width 8 height 8
click at [557, 75] on icon "alarm_off" at bounding box center [560, 76] width 8 height 8
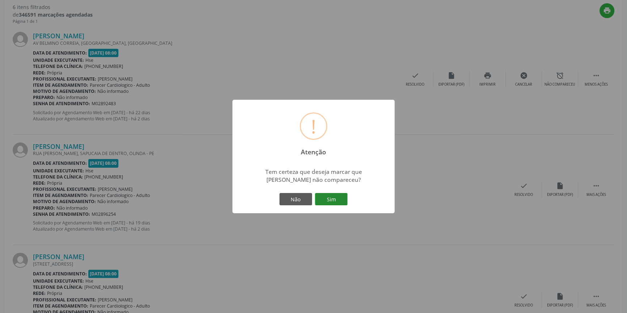
click at [327, 195] on button "Sim" at bounding box center [331, 199] width 33 height 12
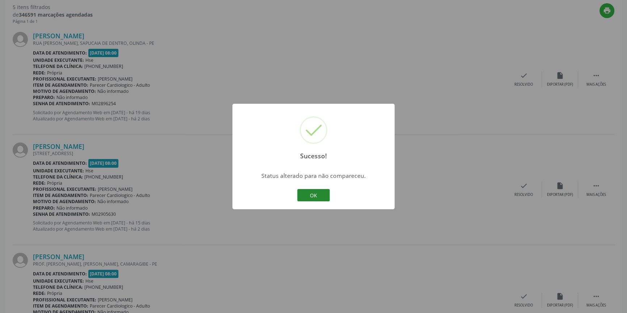
click at [321, 193] on button "OK" at bounding box center [313, 195] width 33 height 12
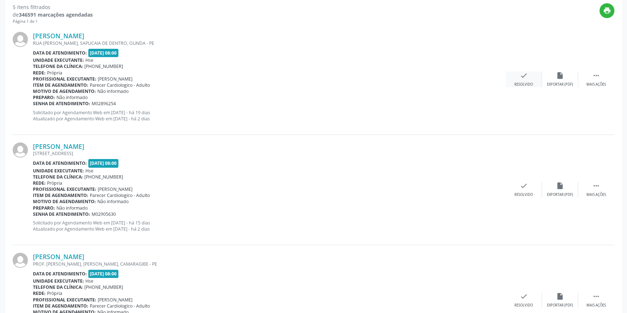
click at [531, 80] on div "check Resolvido" at bounding box center [524, 80] width 36 height 16
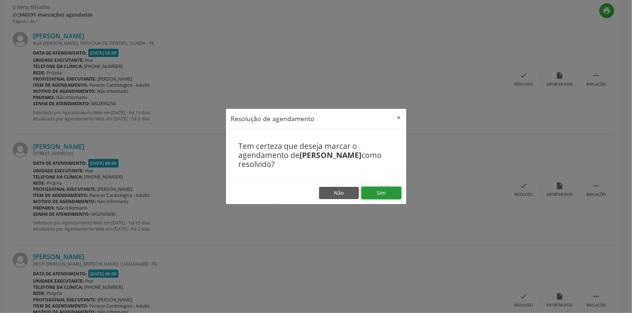
click at [381, 192] on button "Sim" at bounding box center [381, 193] width 40 height 12
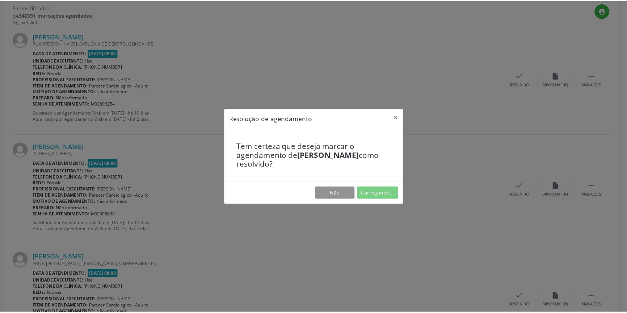
scroll to position [0, 0]
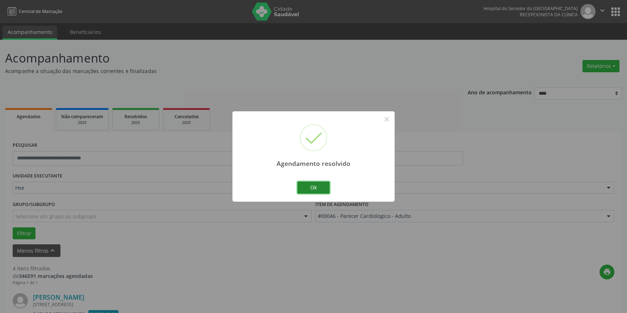
click at [319, 185] on button "Ok" at bounding box center [313, 188] width 33 height 12
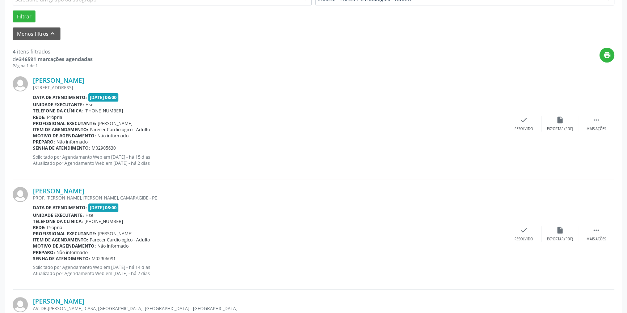
scroll to position [218, 0]
click at [598, 122] on icon "" at bounding box center [596, 120] width 8 height 8
click at [557, 121] on icon "alarm_off" at bounding box center [560, 120] width 8 height 8
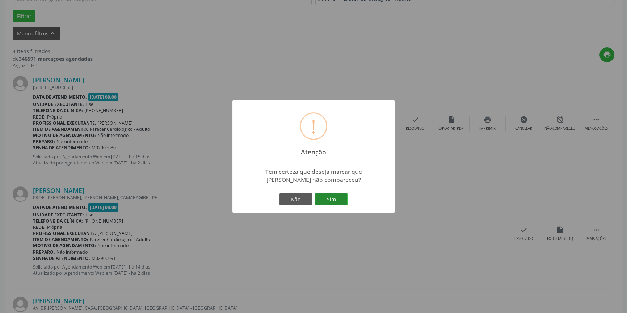
click at [335, 199] on button "Sim" at bounding box center [331, 199] width 33 height 12
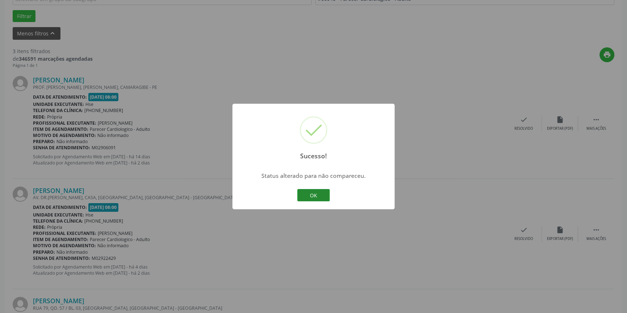
click at [317, 194] on button "OK" at bounding box center [313, 195] width 33 height 12
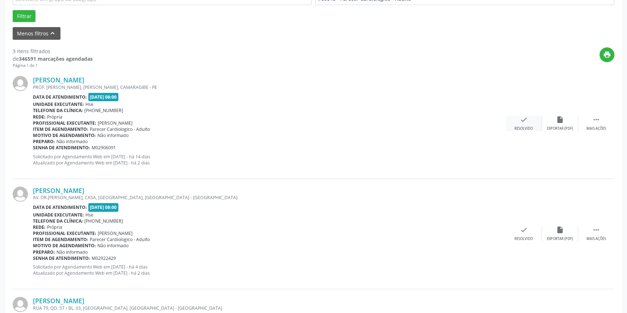
click at [525, 124] on div "check Resolvido" at bounding box center [524, 124] width 36 height 16
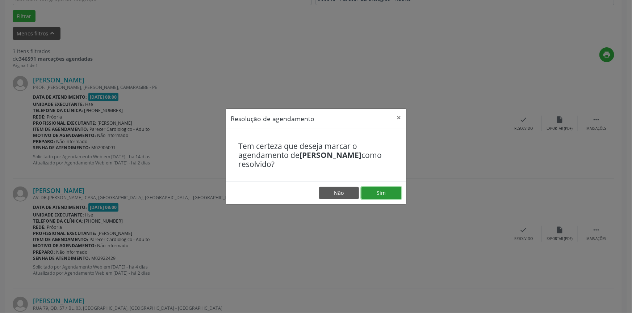
click at [390, 193] on button "Sim" at bounding box center [381, 193] width 40 height 12
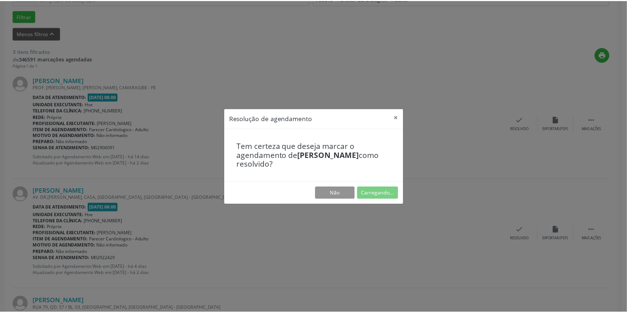
scroll to position [0, 0]
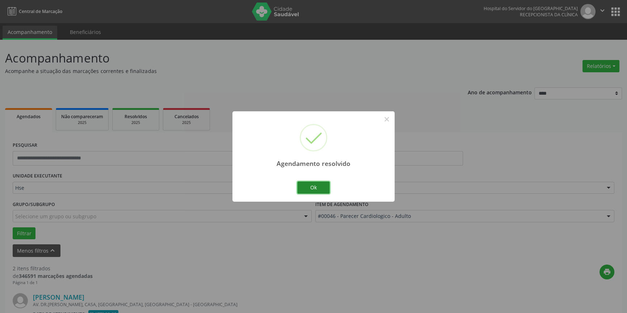
click at [325, 184] on button "Ok" at bounding box center [313, 188] width 33 height 12
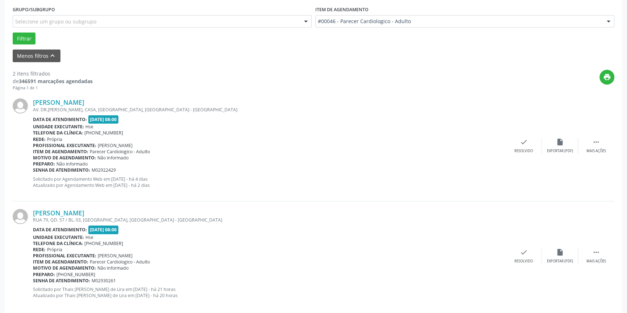
scroll to position [205, 0]
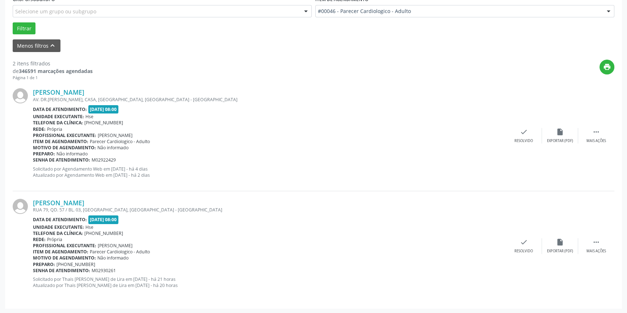
click at [602, 127] on div "[PERSON_NAME] AV. DR.[PERSON_NAME], CASA, [GEOGRAPHIC_DATA], [GEOGRAPHIC_DATA] …" at bounding box center [314, 136] width 602 height 110
click at [597, 136] on div " Mais ações" at bounding box center [596, 136] width 36 height 16
click at [556, 130] on icon "alarm_off" at bounding box center [560, 132] width 8 height 8
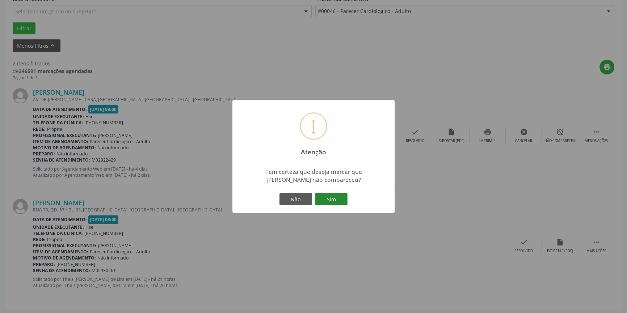
click at [340, 199] on button "Sim" at bounding box center [331, 199] width 33 height 12
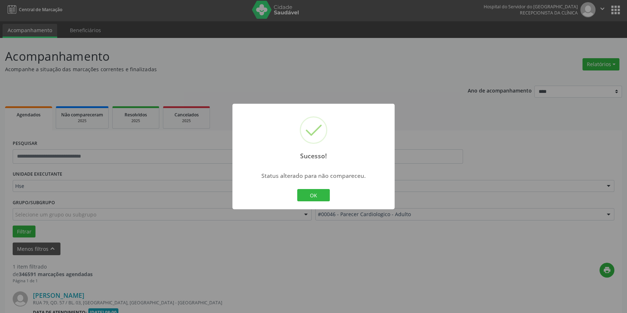
scroll to position [95, 0]
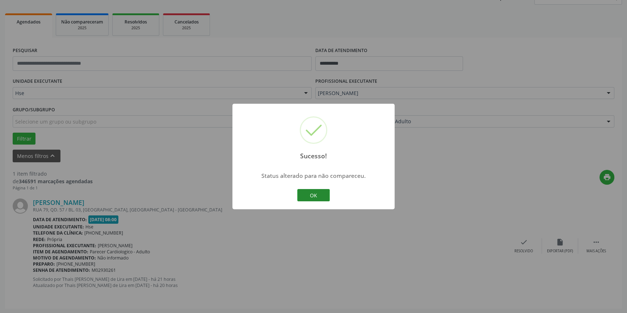
click at [311, 192] on button "OK" at bounding box center [313, 195] width 33 height 12
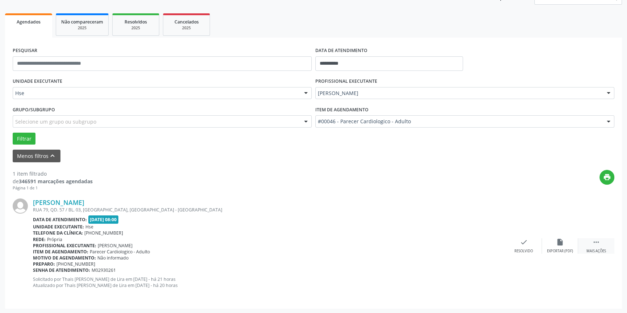
click at [601, 248] on div " Mais ações" at bounding box center [596, 247] width 36 height 16
click at [567, 245] on div "alarm_off Não compareceu" at bounding box center [560, 247] width 36 height 16
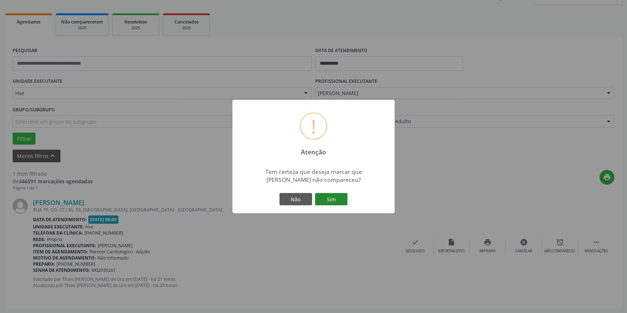
click at [342, 199] on button "Sim" at bounding box center [331, 199] width 33 height 12
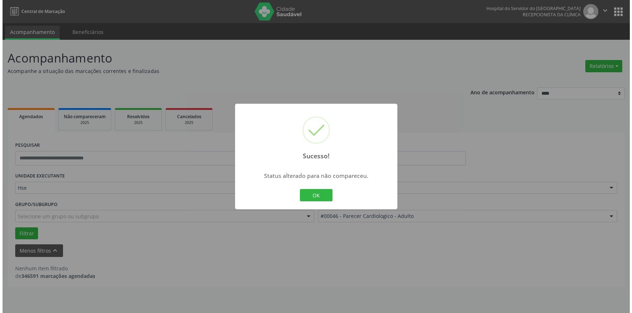
scroll to position [0, 0]
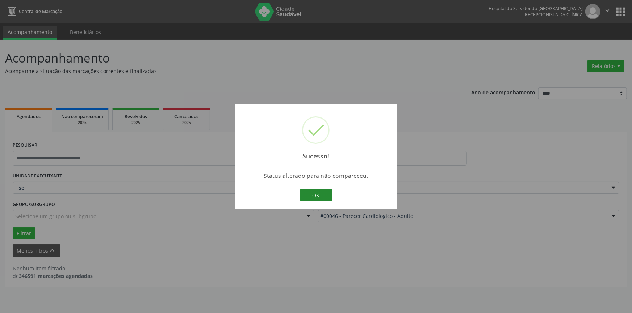
click at [323, 196] on button "OK" at bounding box center [316, 195] width 33 height 12
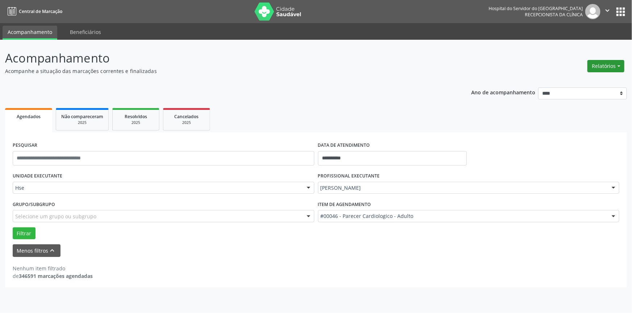
click at [605, 62] on button "Relatórios" at bounding box center [605, 66] width 37 height 12
click at [590, 79] on link "Agendamentos" at bounding box center [585, 81] width 78 height 10
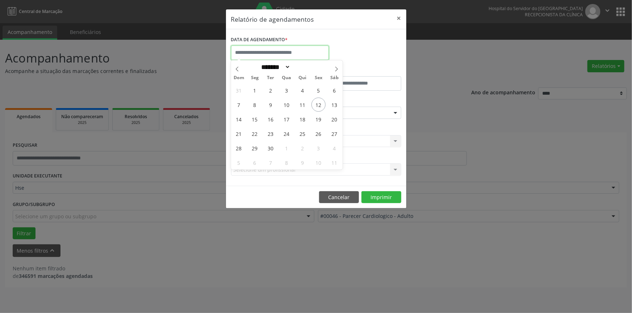
click at [272, 48] on input "text" at bounding box center [280, 53] width 98 height 14
click at [273, 117] on span "16" at bounding box center [271, 119] width 14 height 14
type input "**********"
click at [273, 117] on span "16" at bounding box center [271, 119] width 14 height 14
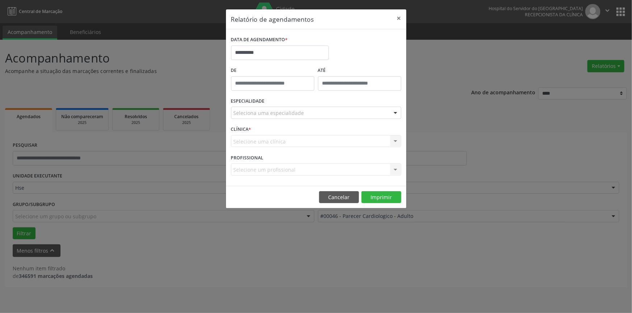
click at [396, 110] on div at bounding box center [395, 113] width 11 height 12
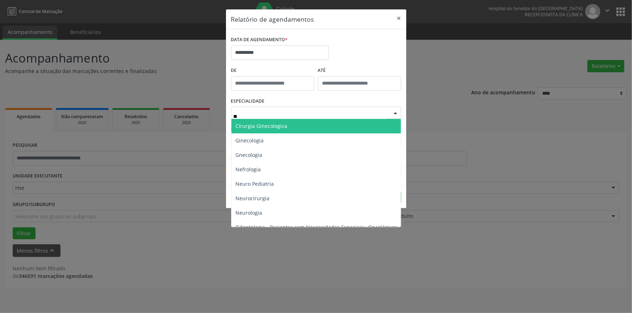
type input "***"
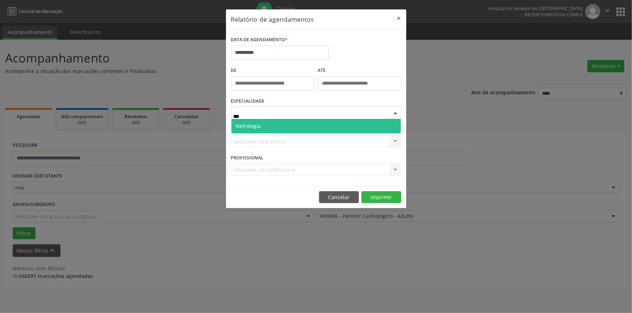
click at [360, 127] on span "Nefrologia" at bounding box center [315, 126] width 169 height 14
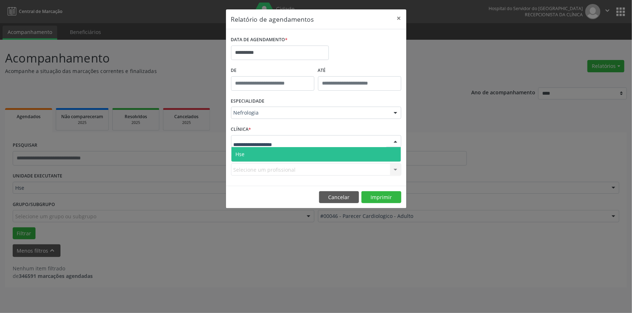
click at [395, 142] on div at bounding box center [395, 142] width 11 height 12
click at [390, 155] on span "Hse" at bounding box center [315, 154] width 169 height 14
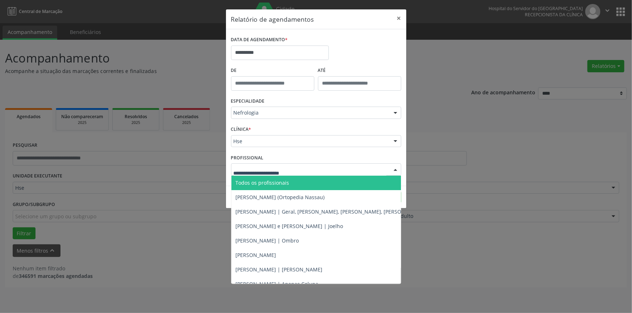
click at [395, 168] on div at bounding box center [395, 170] width 11 height 12
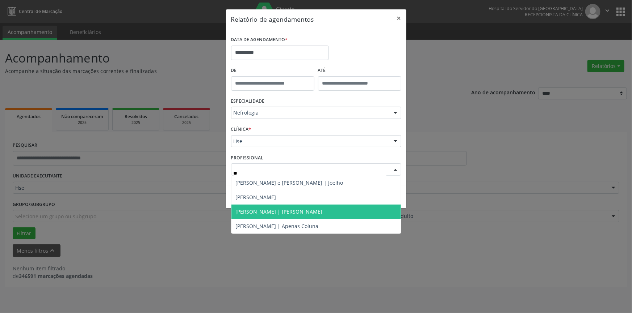
type input "***"
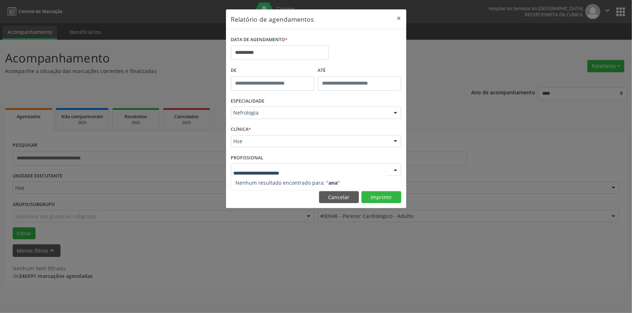
click at [460, 261] on div "**********" at bounding box center [316, 156] width 632 height 313
click at [340, 195] on button "Cancelar" at bounding box center [339, 198] width 40 height 12
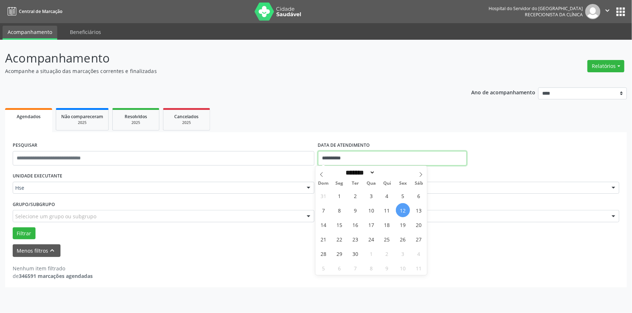
drag, startPoint x: 352, startPoint y: 158, endPoint x: 313, endPoint y: 159, distance: 38.4
click at [313, 159] on div "**********" at bounding box center [316, 155] width 610 height 31
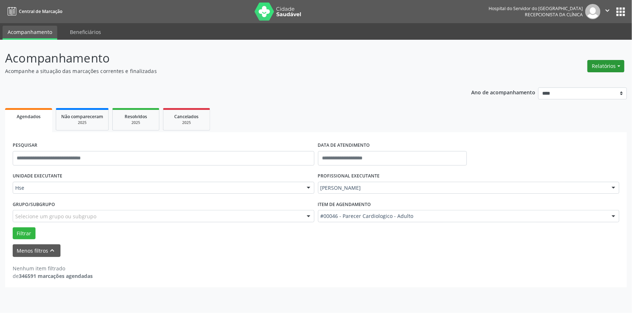
click at [597, 65] on button "Relatórios" at bounding box center [605, 66] width 37 height 12
click at [588, 80] on link "Agendamentos" at bounding box center [585, 81] width 78 height 10
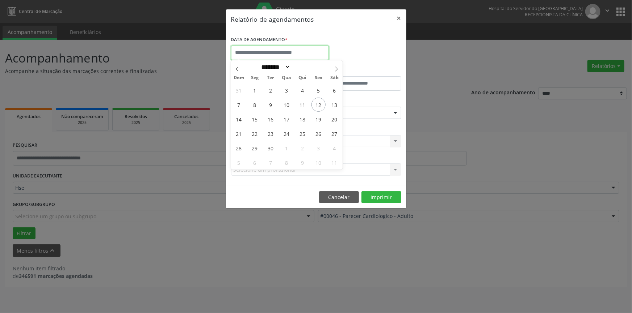
click at [260, 46] on input "text" at bounding box center [280, 53] width 98 height 14
click at [269, 116] on span "16" at bounding box center [271, 119] width 14 height 14
type input "**********"
click at [269, 116] on span "16" at bounding box center [271, 119] width 14 height 14
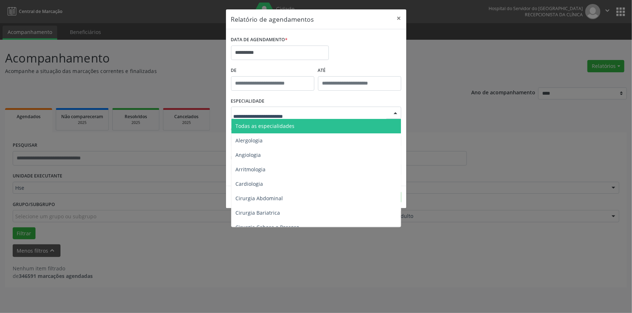
click at [397, 112] on div at bounding box center [395, 113] width 11 height 12
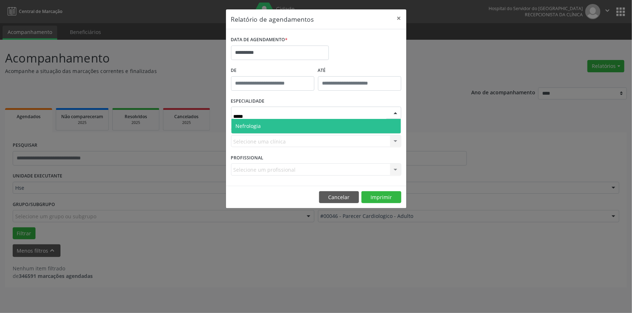
type input "******"
click at [342, 123] on span "Nefrologia" at bounding box center [315, 126] width 169 height 14
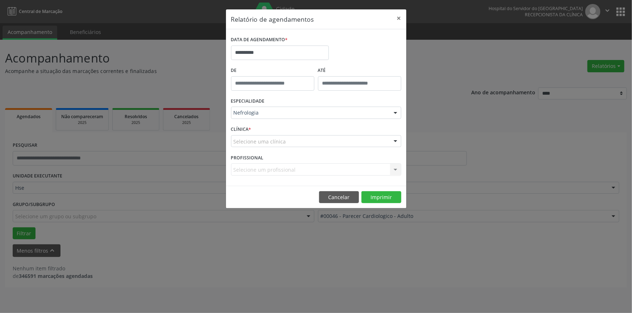
click at [397, 140] on div at bounding box center [395, 142] width 11 height 12
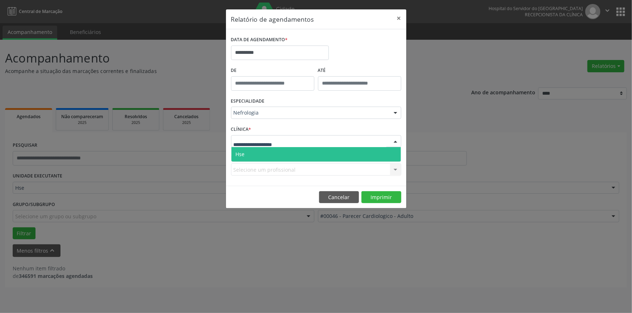
click at [386, 152] on span "Hse" at bounding box center [315, 154] width 169 height 14
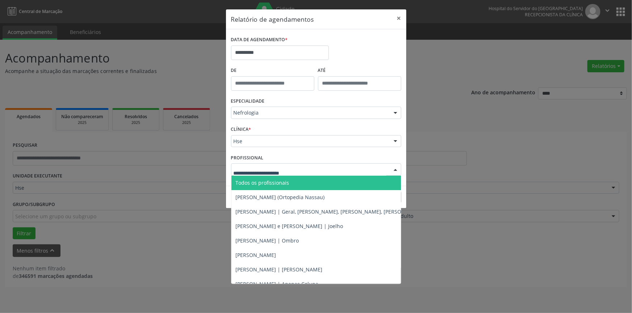
click at [396, 167] on div at bounding box center [395, 170] width 11 height 12
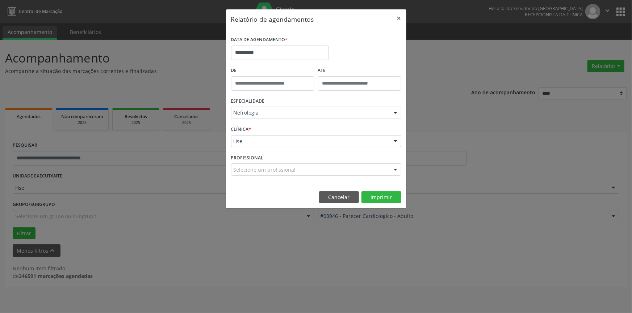
click at [464, 183] on div "**********" at bounding box center [316, 156] width 632 height 313
click at [396, 143] on div at bounding box center [395, 142] width 11 height 12
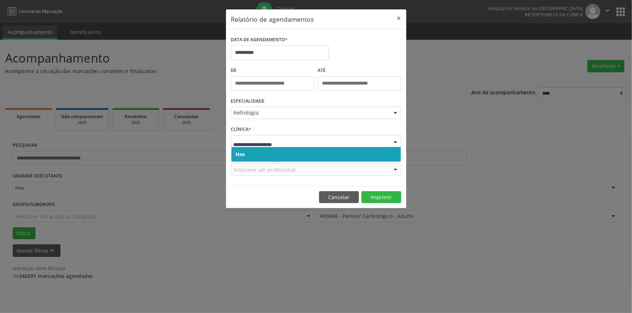
click at [383, 154] on span "Hse" at bounding box center [315, 154] width 169 height 14
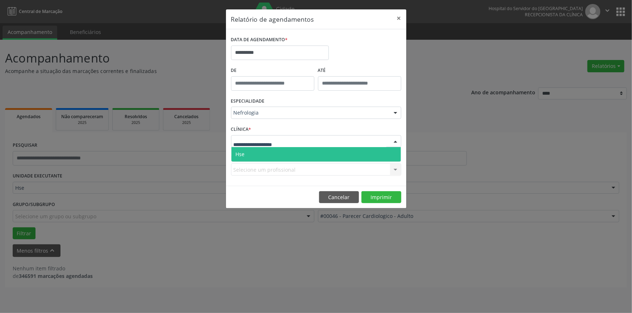
click at [393, 140] on div at bounding box center [395, 142] width 11 height 12
click at [393, 148] on span "Hse" at bounding box center [315, 154] width 169 height 14
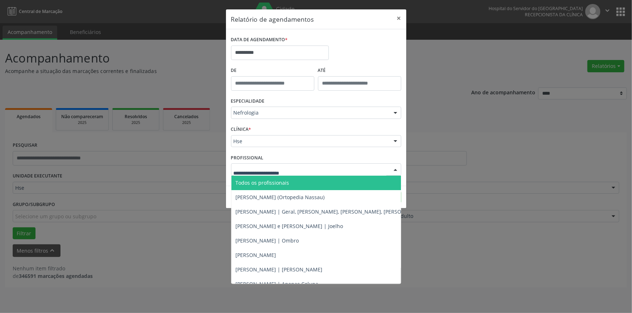
click at [396, 170] on div at bounding box center [395, 170] width 11 height 12
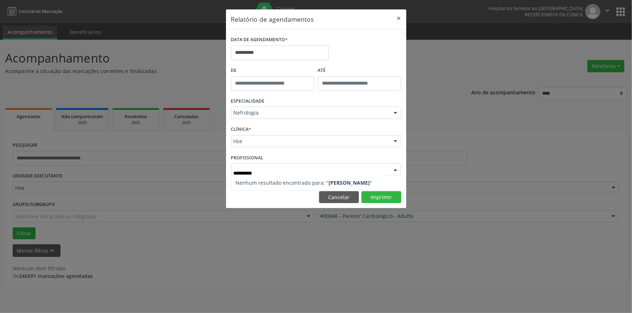
type input "**********"
click at [406, 239] on div "**********" at bounding box center [316, 156] width 632 height 313
click at [395, 170] on div at bounding box center [395, 170] width 11 height 12
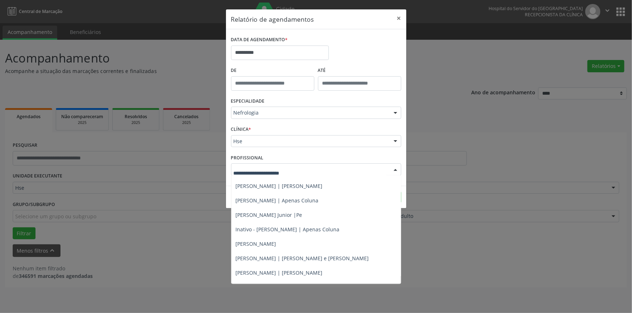
scroll to position [72, 0]
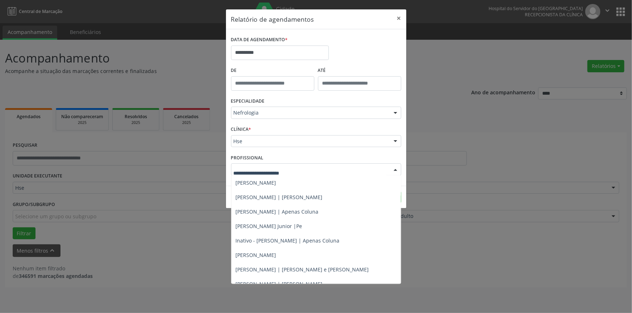
click at [468, 138] on div "**********" at bounding box center [316, 156] width 632 height 313
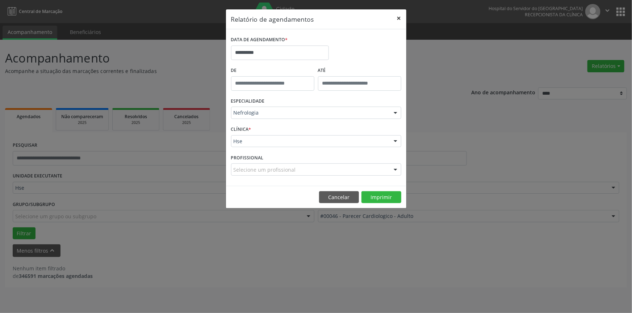
click at [399, 14] on button "×" at bounding box center [399, 18] width 14 height 18
